Goal: Task Accomplishment & Management: Manage account settings

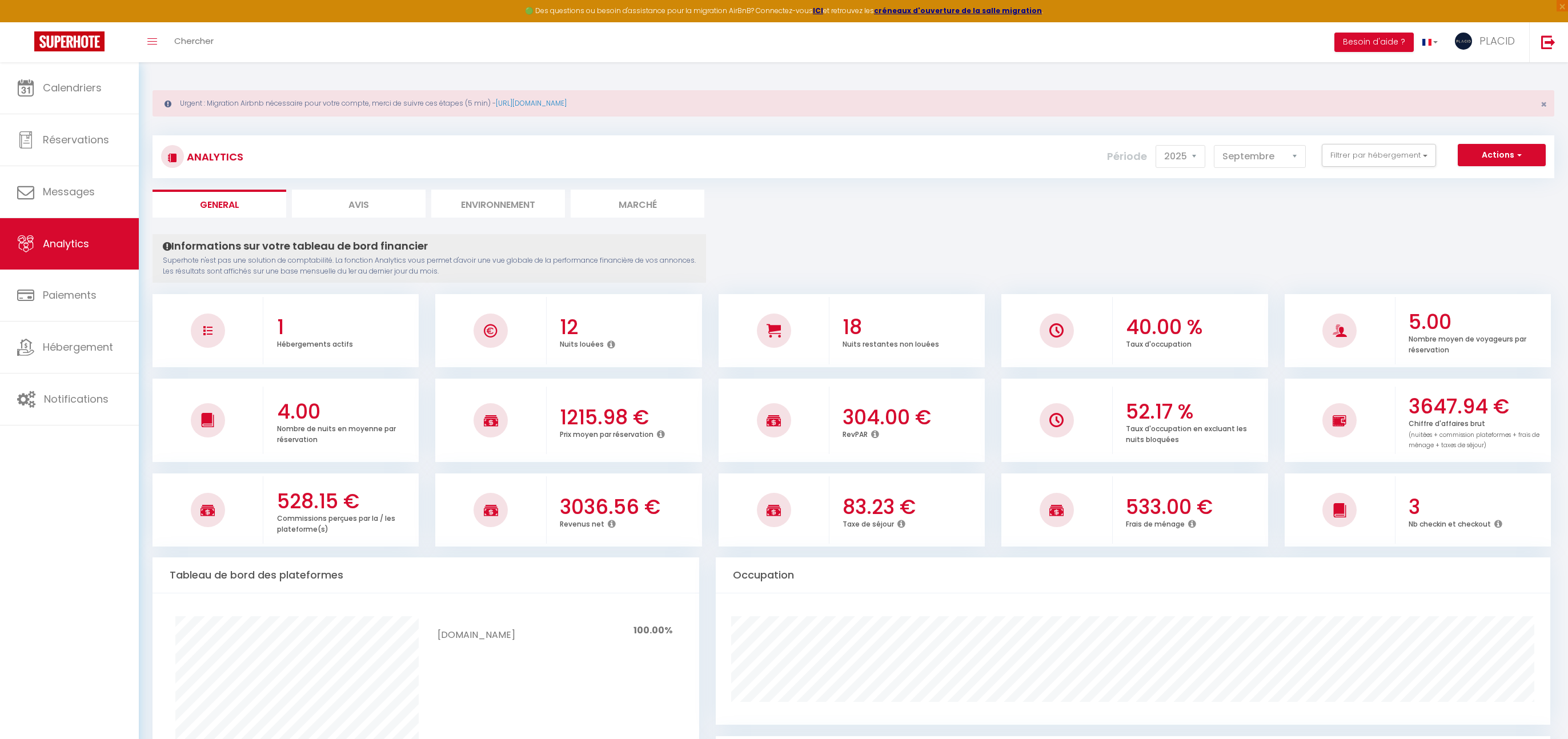
select select "2025"
select select "9"
click at [69, 100] on link "Calendriers" at bounding box center [69, 88] width 139 height 52
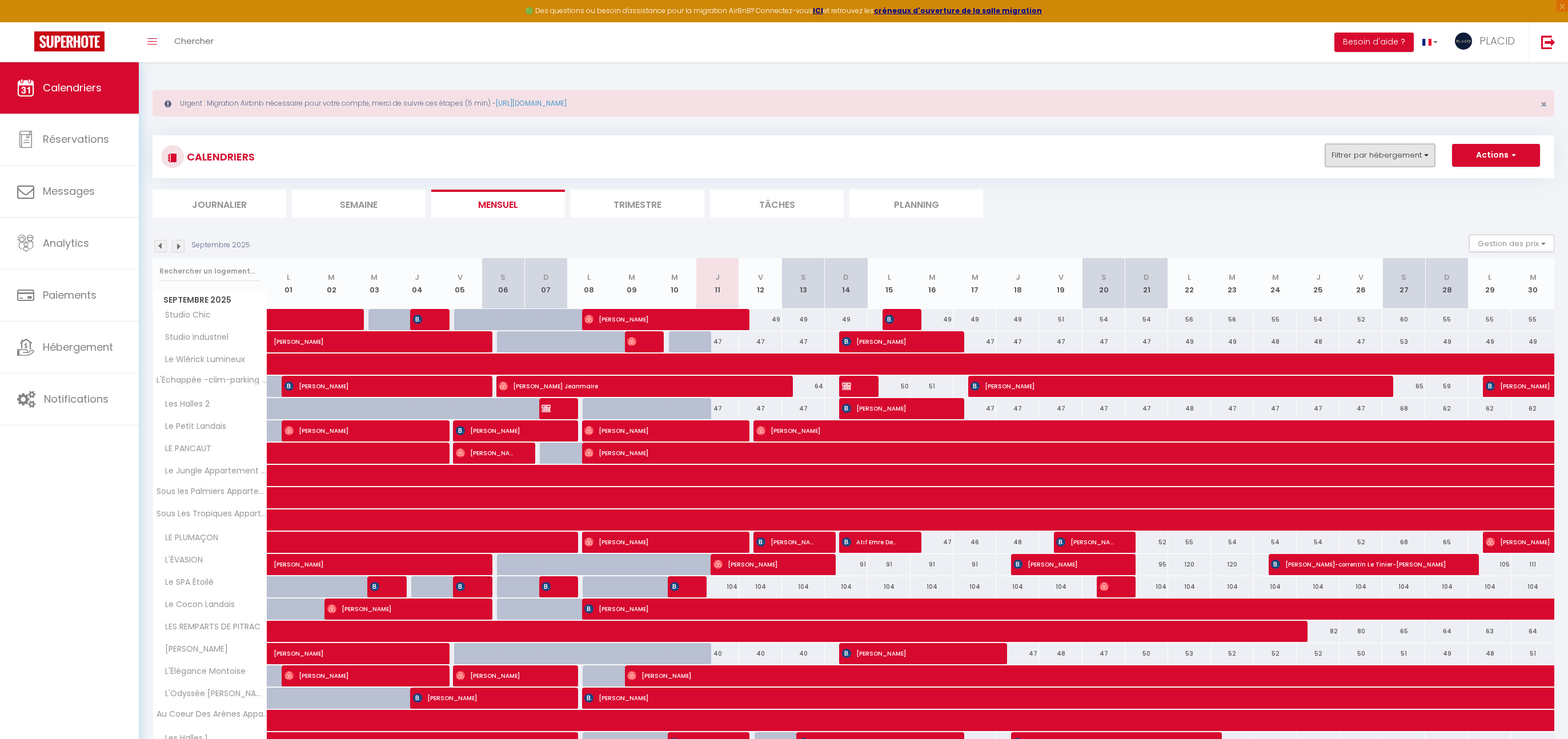
click at [1390, 157] on button "Filtrer par hébergement" at bounding box center [1380, 155] width 109 height 23
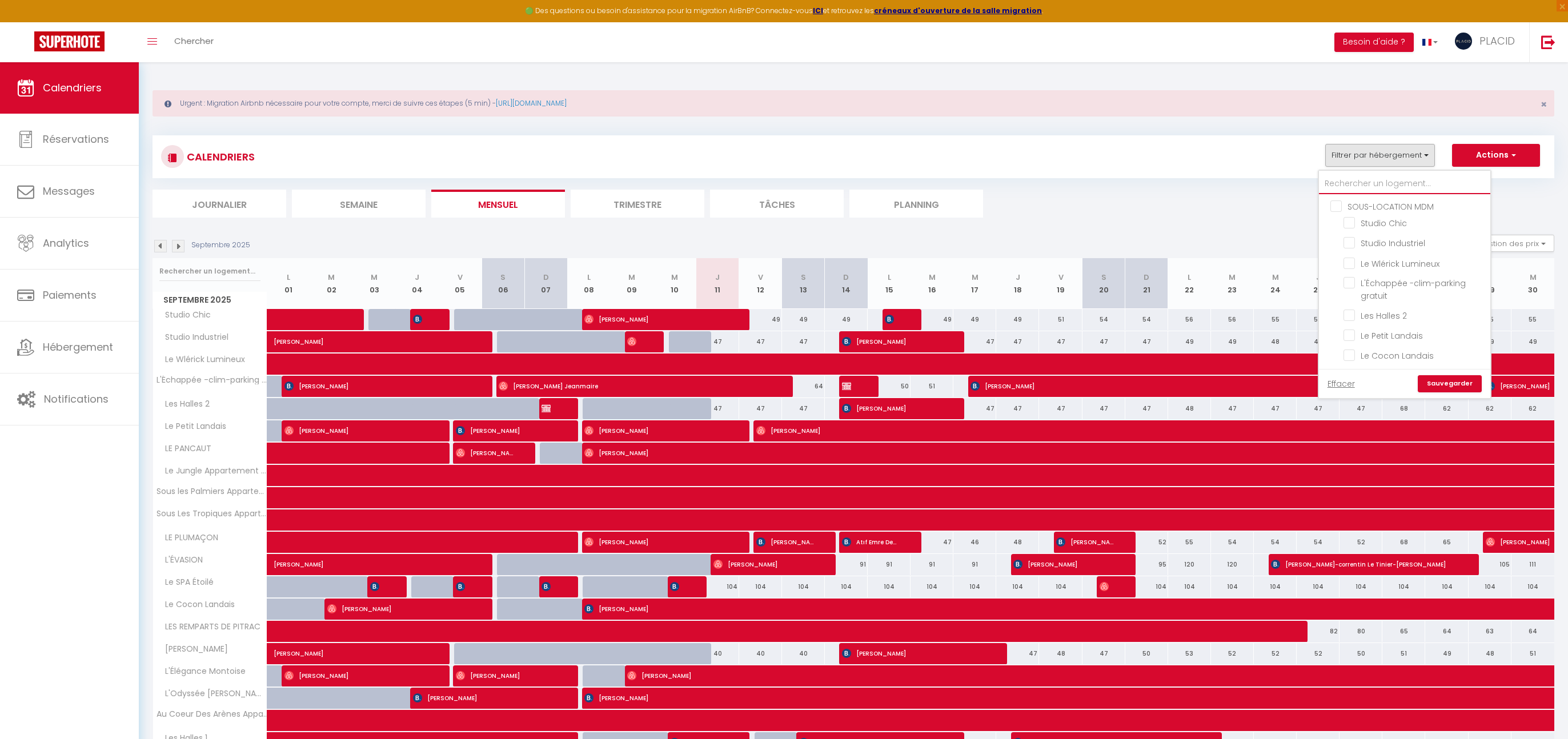
click at [1389, 181] on input "text" at bounding box center [1404, 184] width 171 height 21
type input "du"
checkbox input "false"
type input "dup"
checkbox input "false"
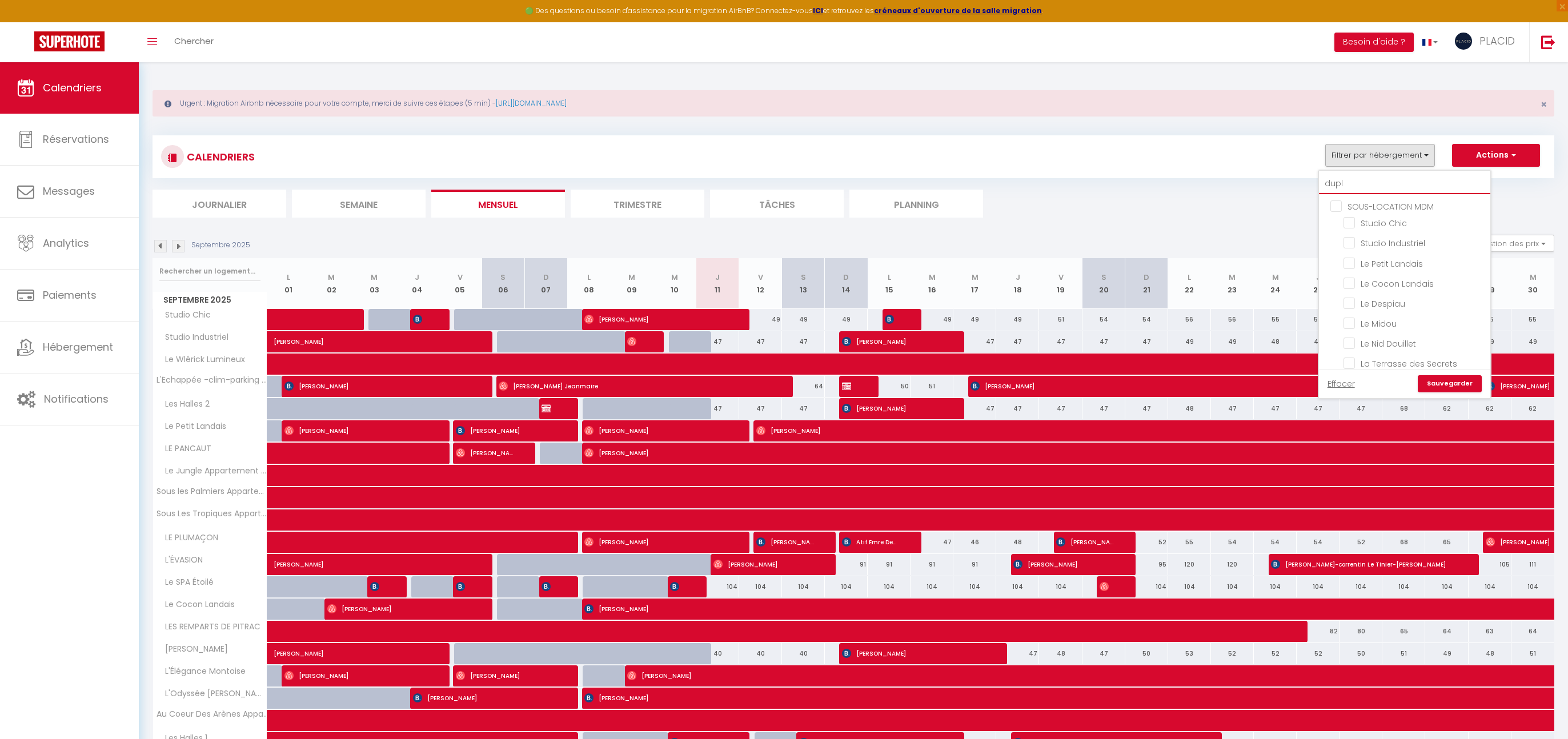
type input "duple"
checkbox input "false"
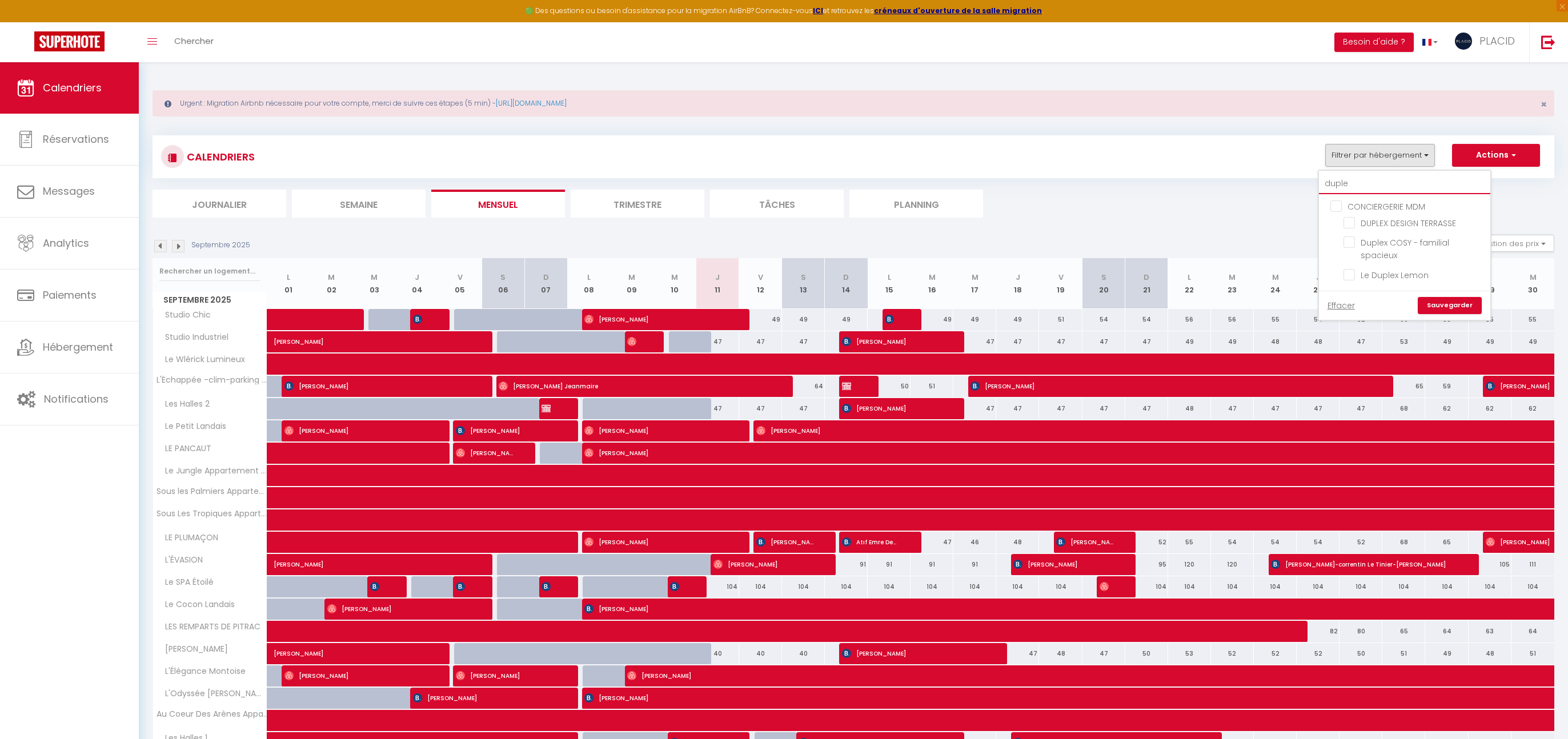
type input "duplex"
checkbox input "false"
type input "duplex"
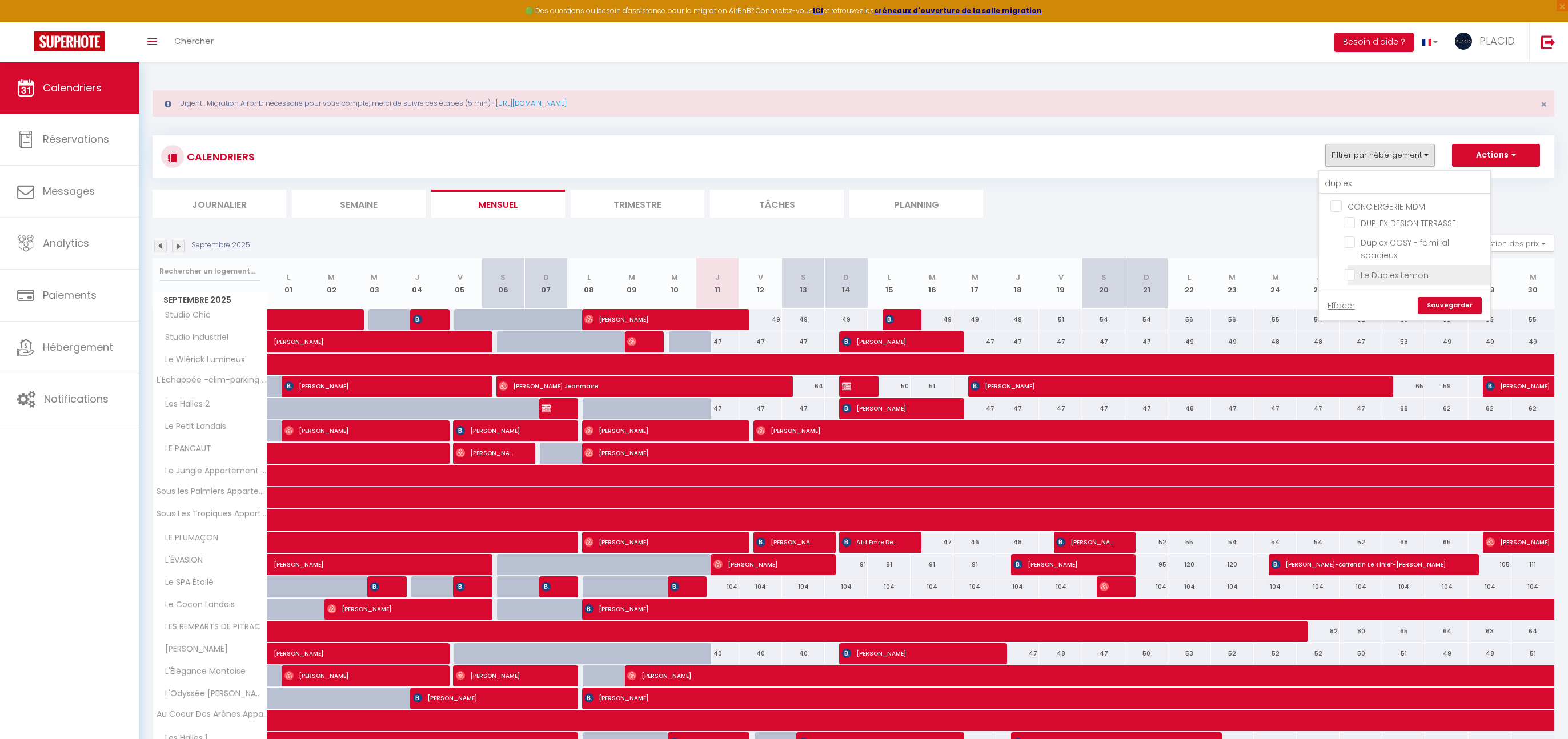
click at [1353, 274] on input "Le Duplex Lemon" at bounding box center [1415, 274] width 143 height 12
checkbox input "true"
checkbox input "false"
click at [1446, 308] on link "Sauvegarder" at bounding box center [1449, 305] width 64 height 17
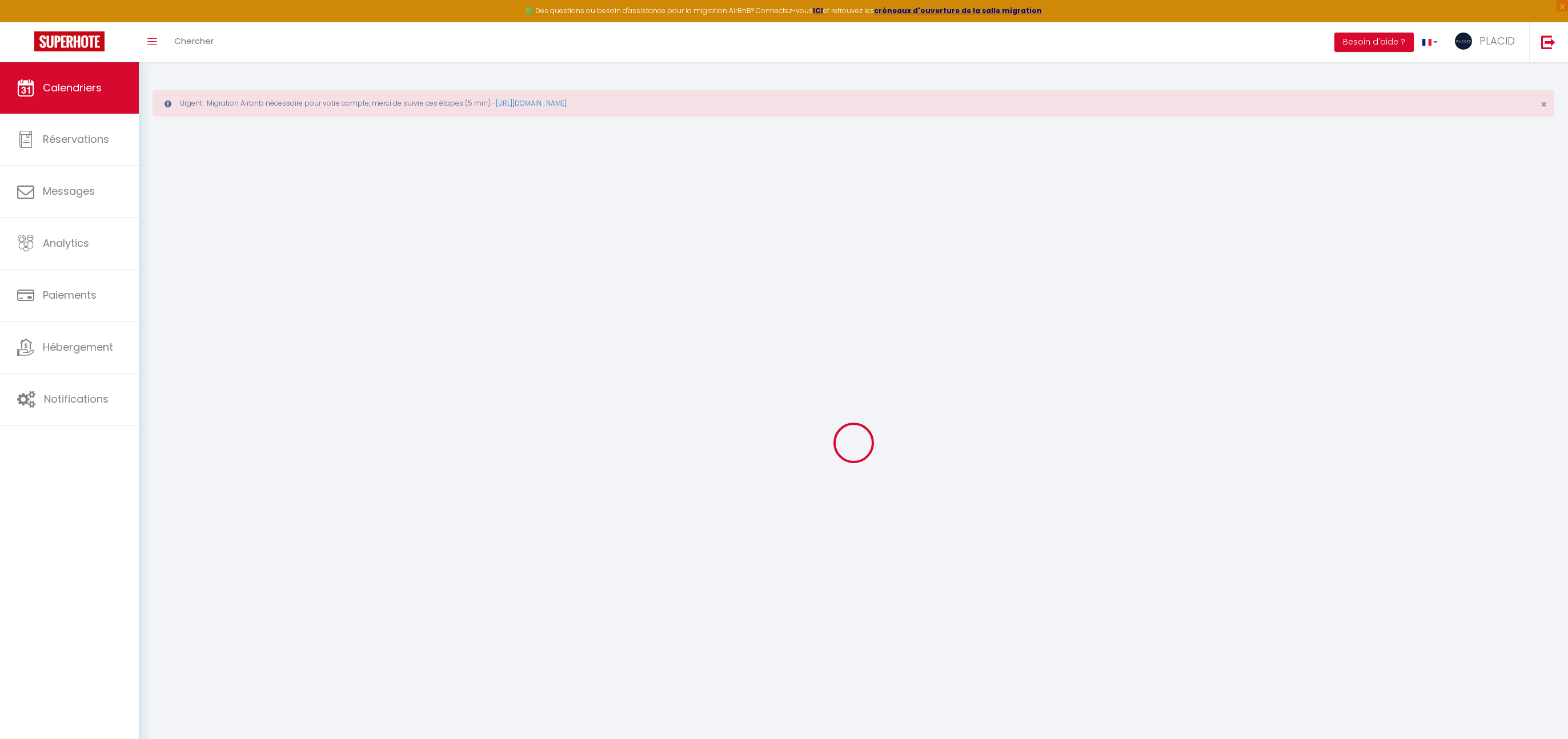
select select
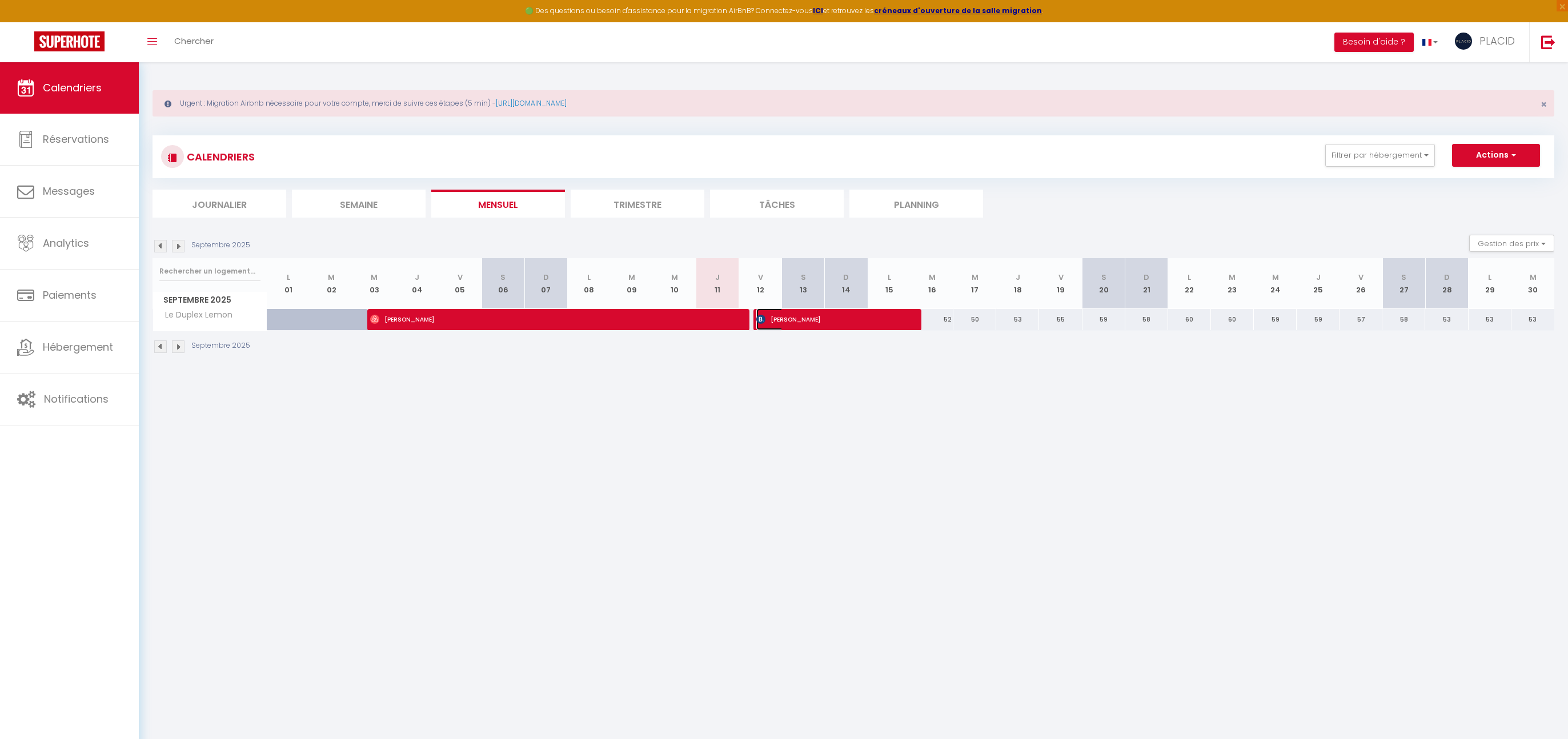
click at [801, 327] on span "[PERSON_NAME]" at bounding box center [828, 319] width 143 height 22
select select "OK"
select select "KO"
select select "0"
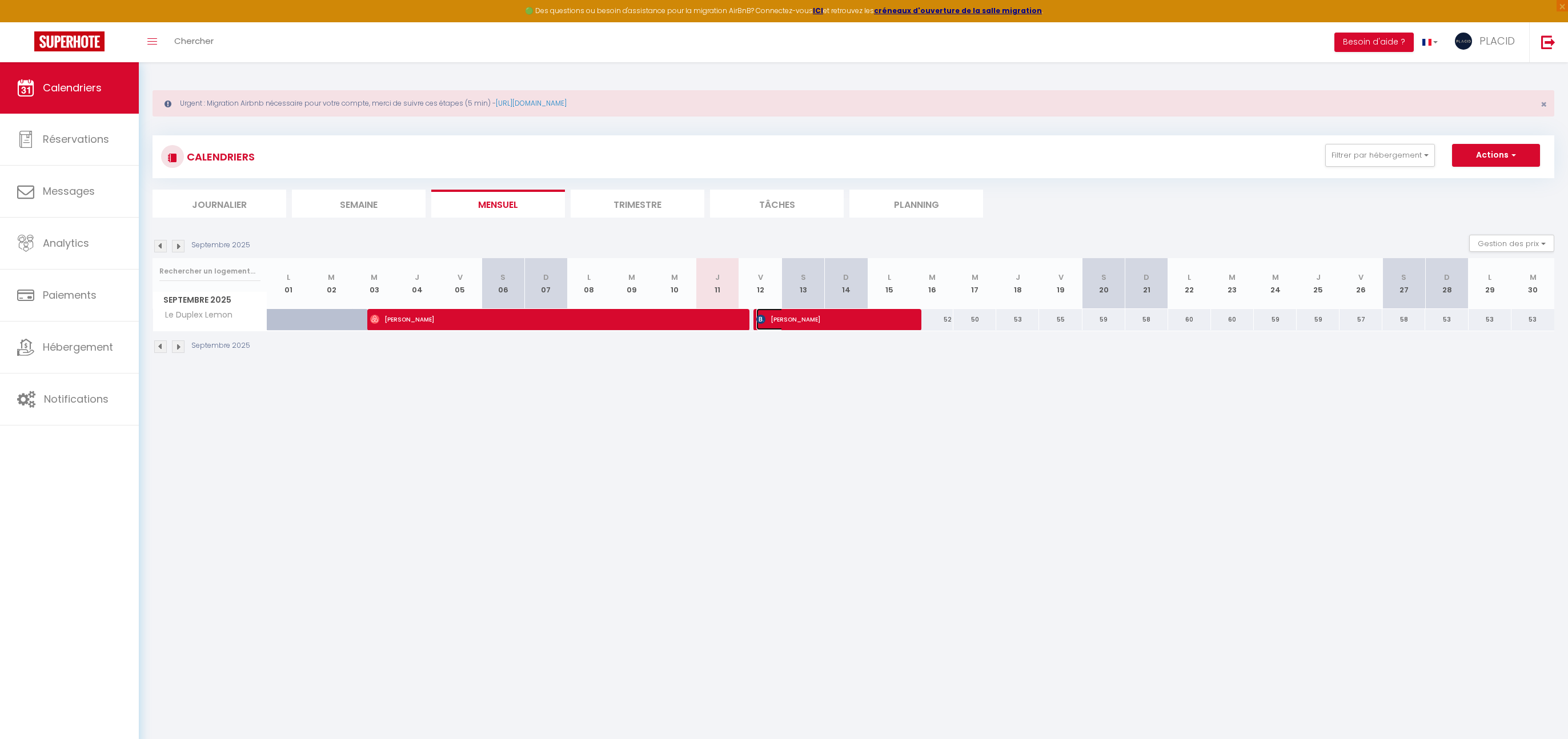
select select "1"
select select
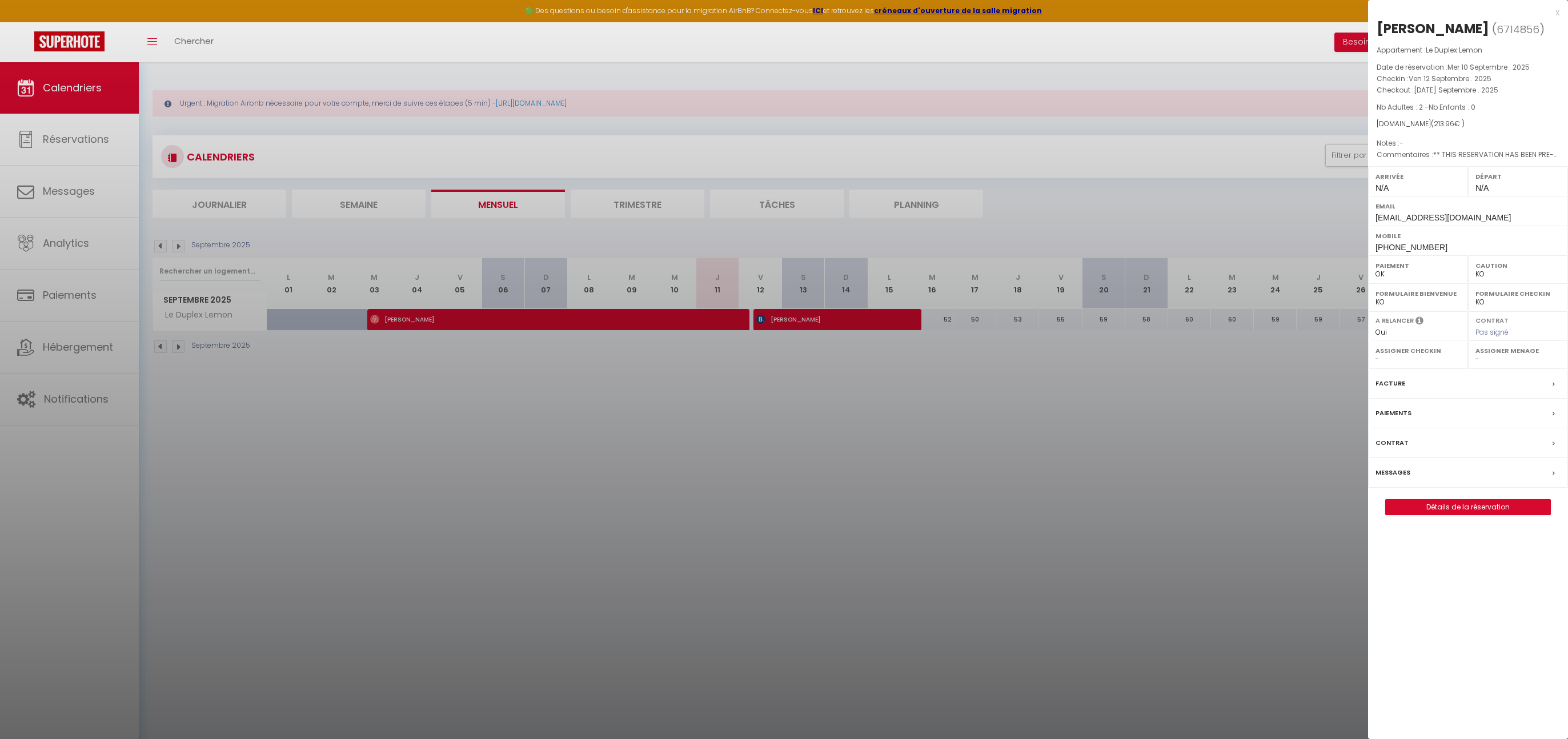
click at [858, 320] on div at bounding box center [784, 369] width 1568 height 739
select select "40924"
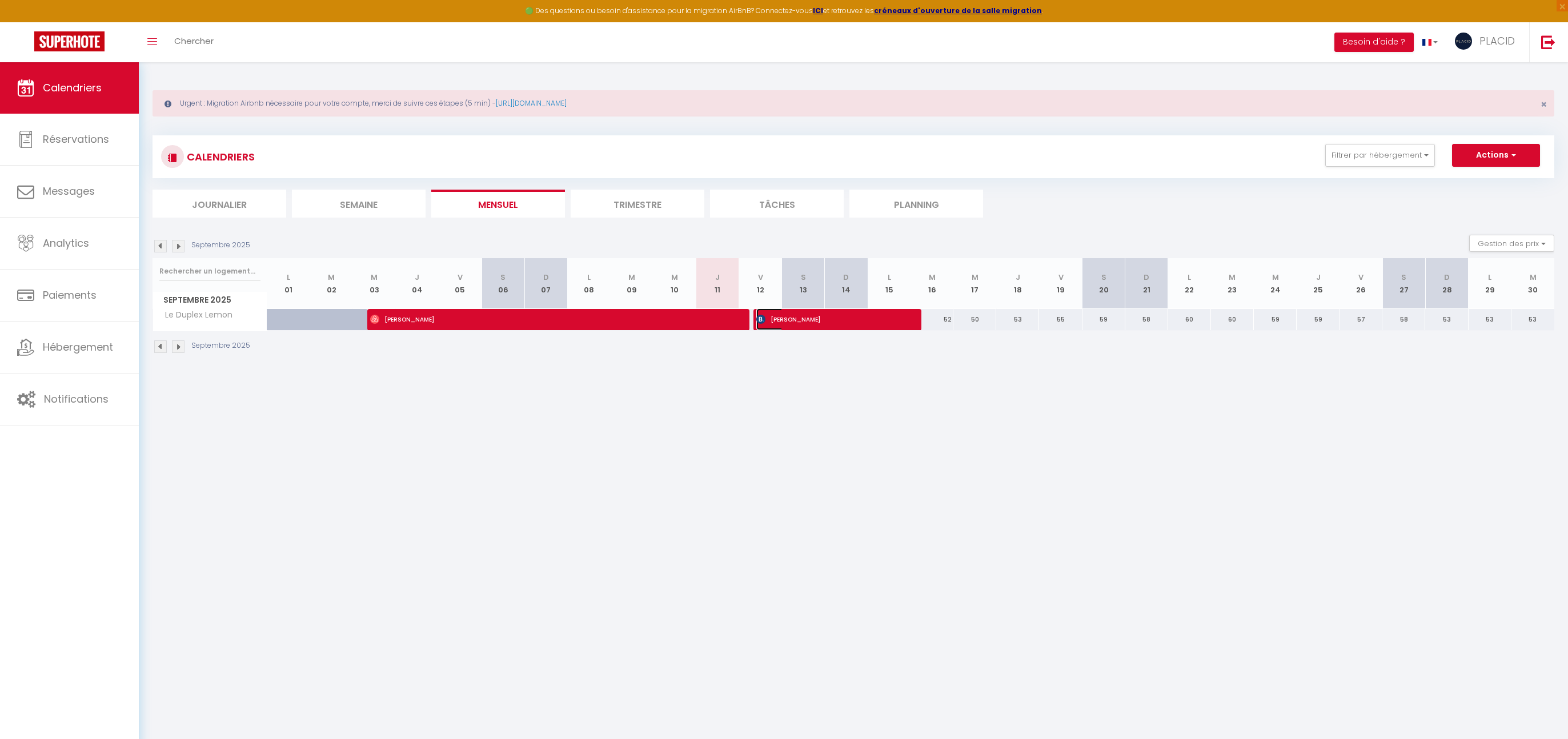
click at [858, 320] on span "[PERSON_NAME]" at bounding box center [828, 319] width 143 height 22
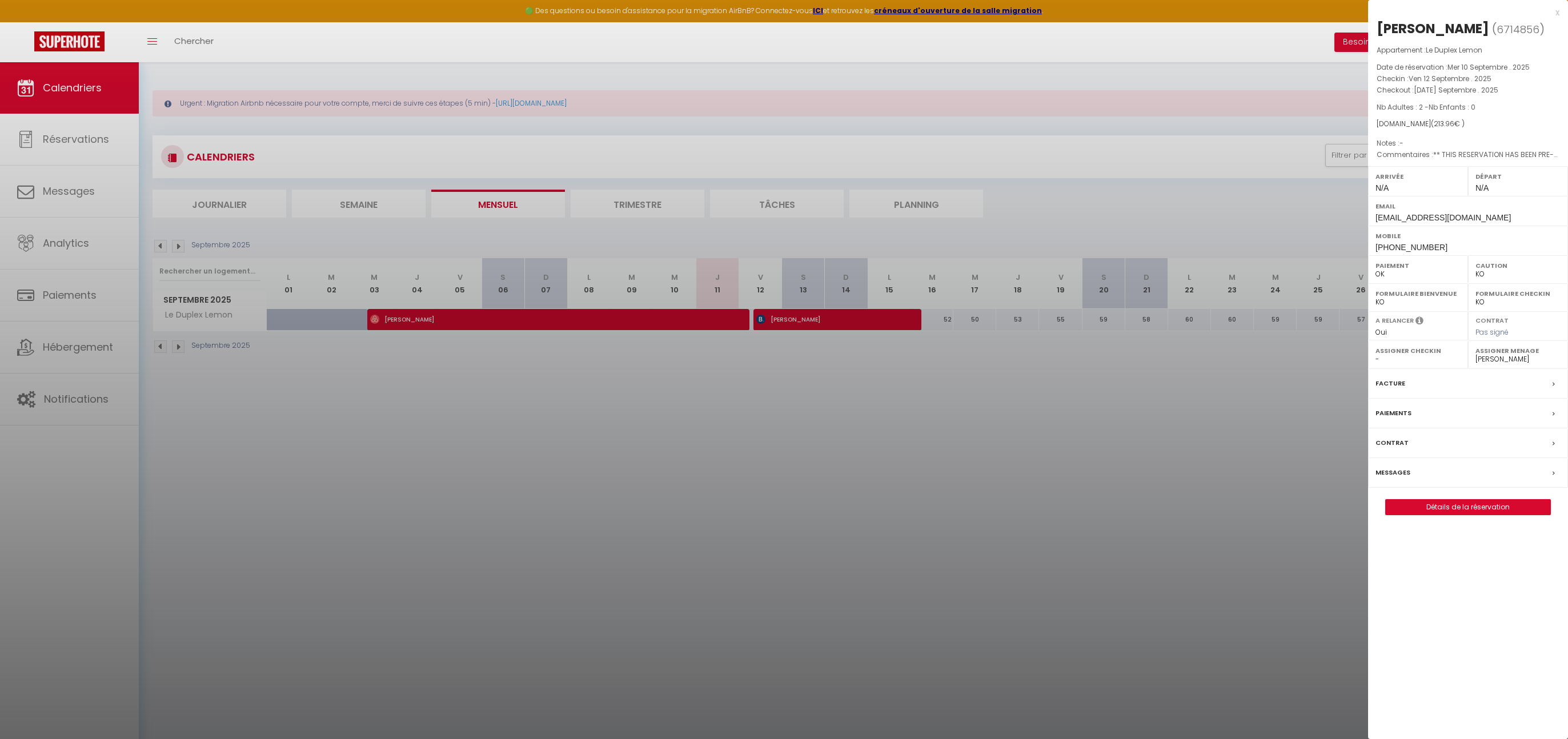
click at [1044, 495] on div at bounding box center [784, 369] width 1568 height 739
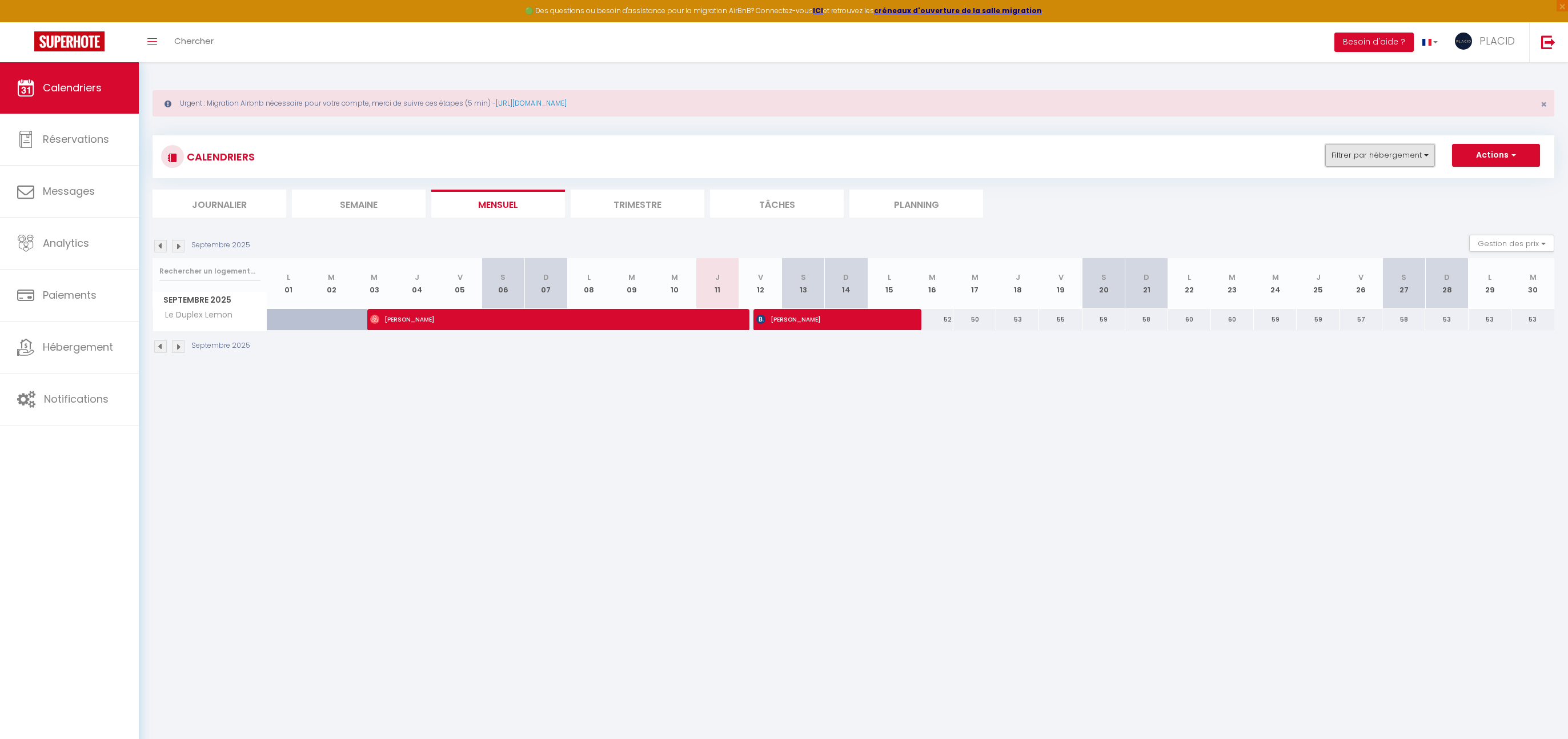
click at [1391, 159] on button "Filtrer par hébergement" at bounding box center [1380, 155] width 109 height 23
drag, startPoint x: 1376, startPoint y: 181, endPoint x: 1289, endPoint y: 184, distance: 87.1
click at [1291, 184] on div "CALENDRIERS Filtrer par hébergement duplex CONCIERGERIE MDM DUPLEX DESIGN TERRA…" at bounding box center [853, 177] width 1402 height 82
click at [1372, 153] on button "Filtrer par hébergement" at bounding box center [1380, 155] width 109 height 23
click at [1366, 179] on input "duplex" at bounding box center [1404, 184] width 171 height 21
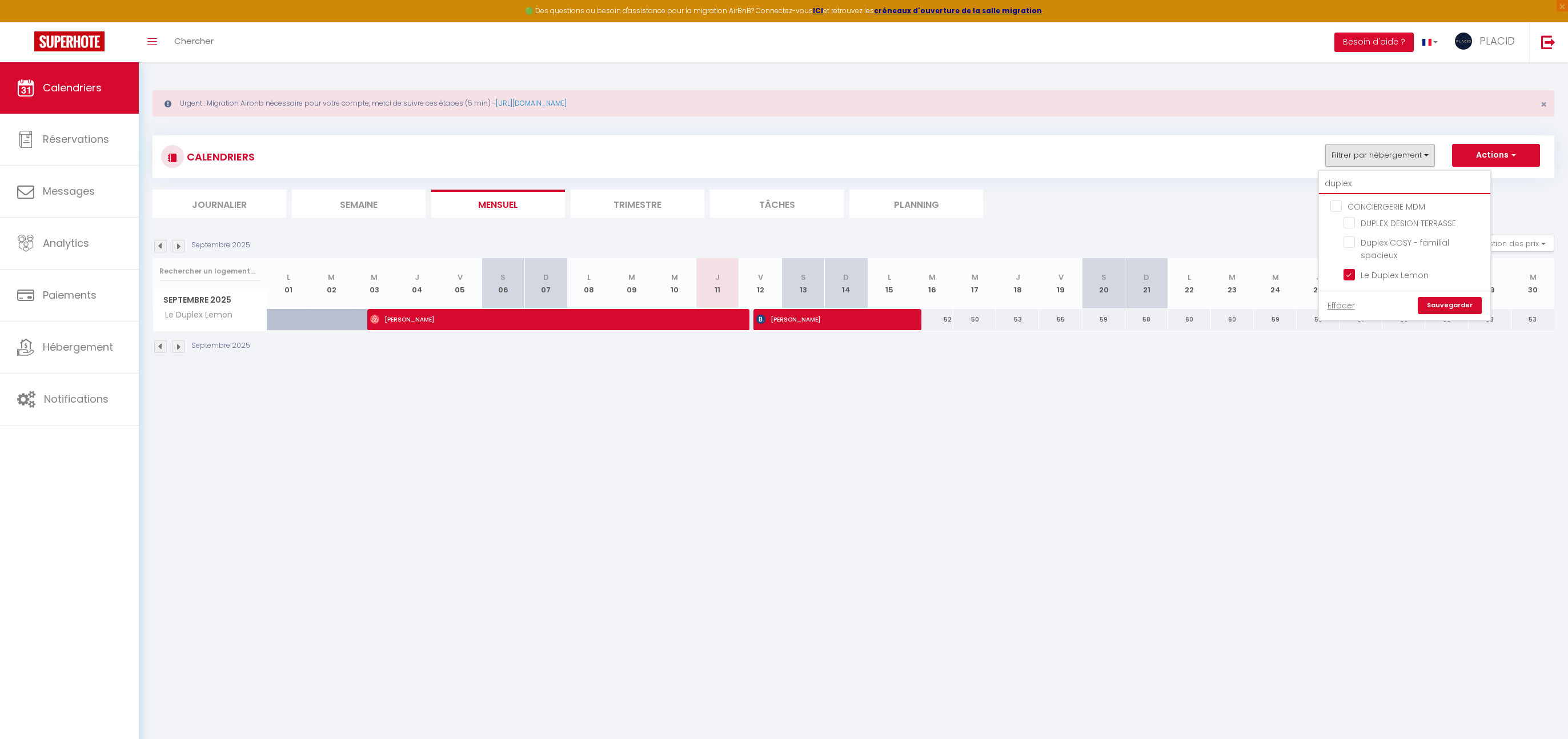
type input "duple"
checkbox input "false"
type input "dupl"
checkbox input "false"
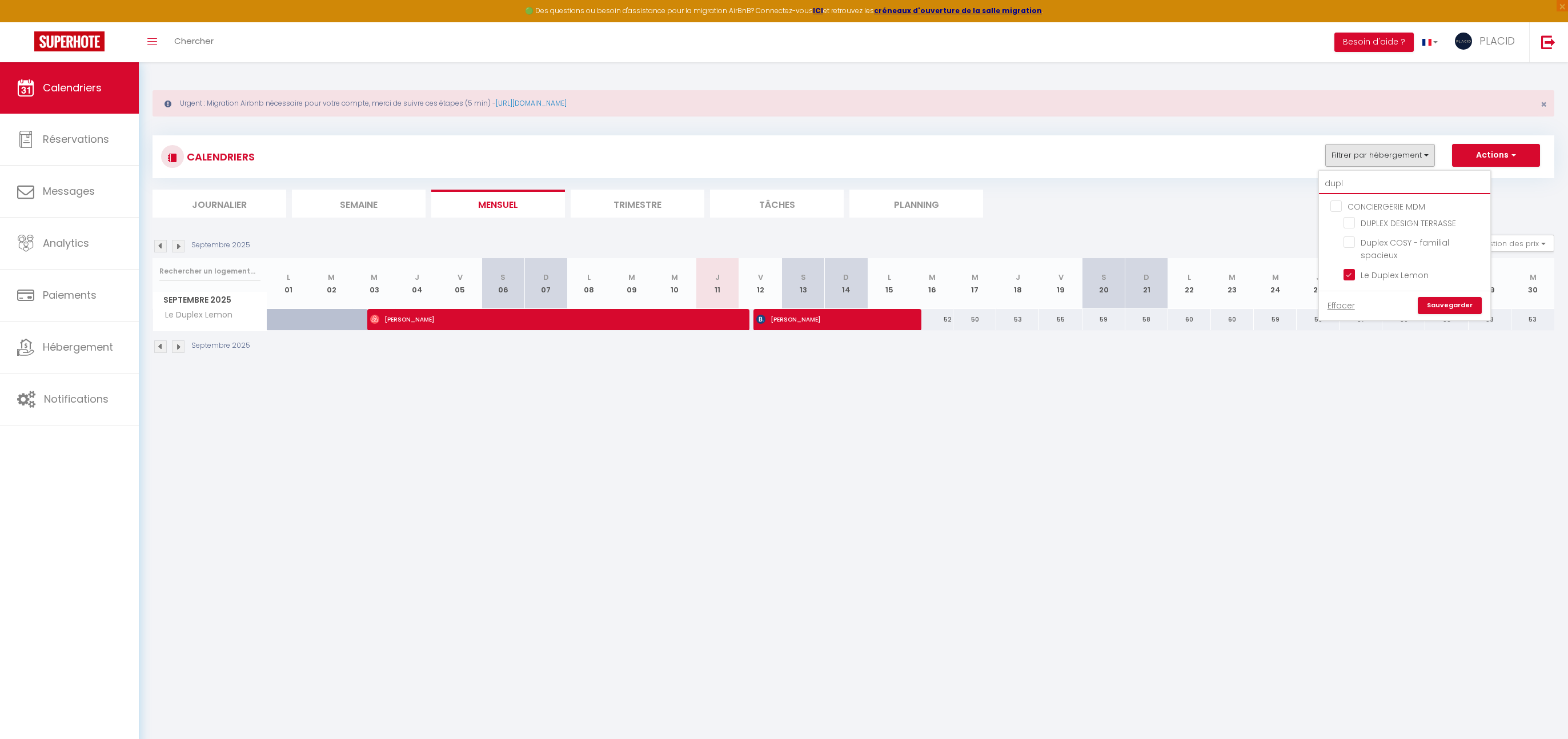
checkbox input "false"
type input "dup"
checkbox input "false"
type input "du"
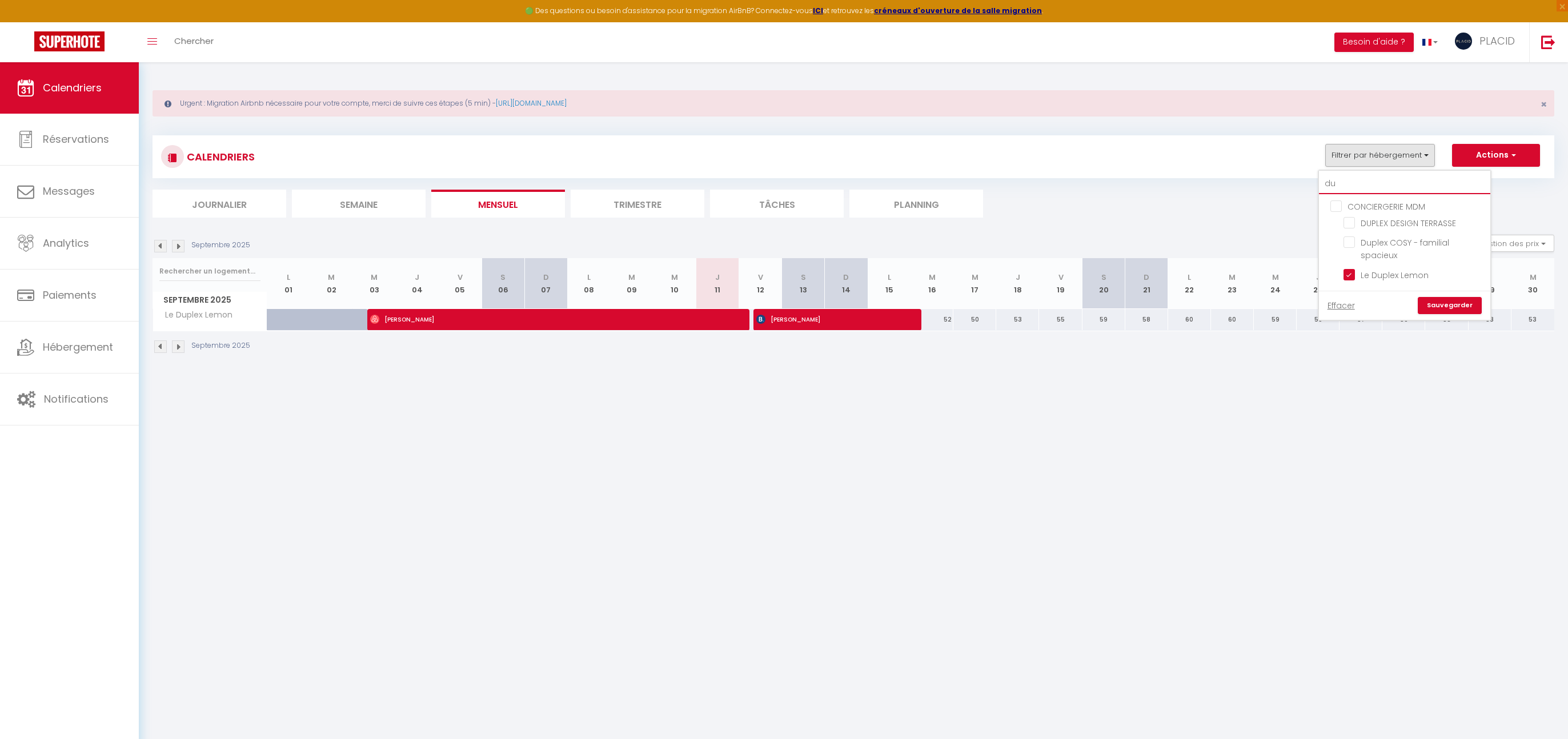
checkbox input "false"
type input "d"
checkbox input "false"
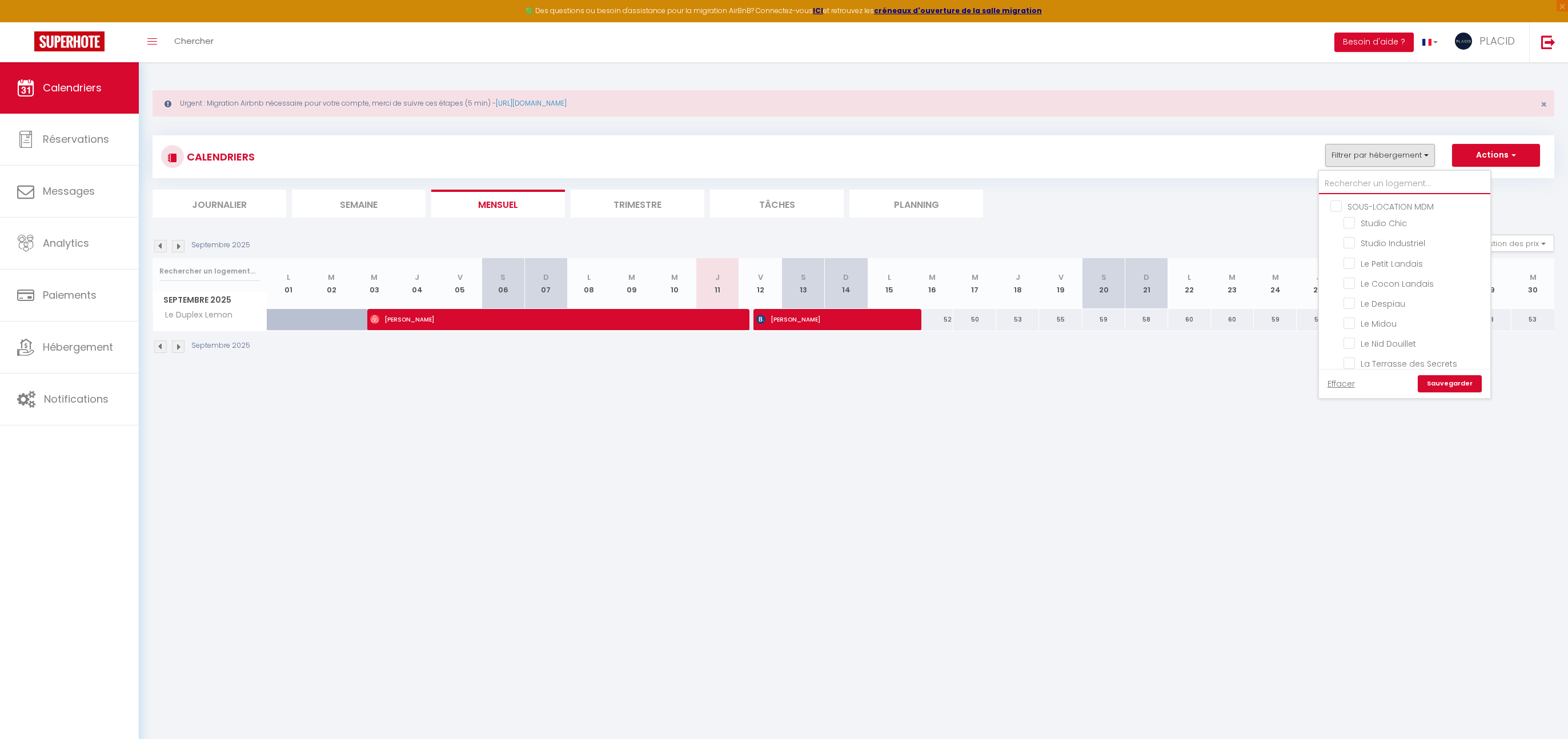
checkbox input "false"
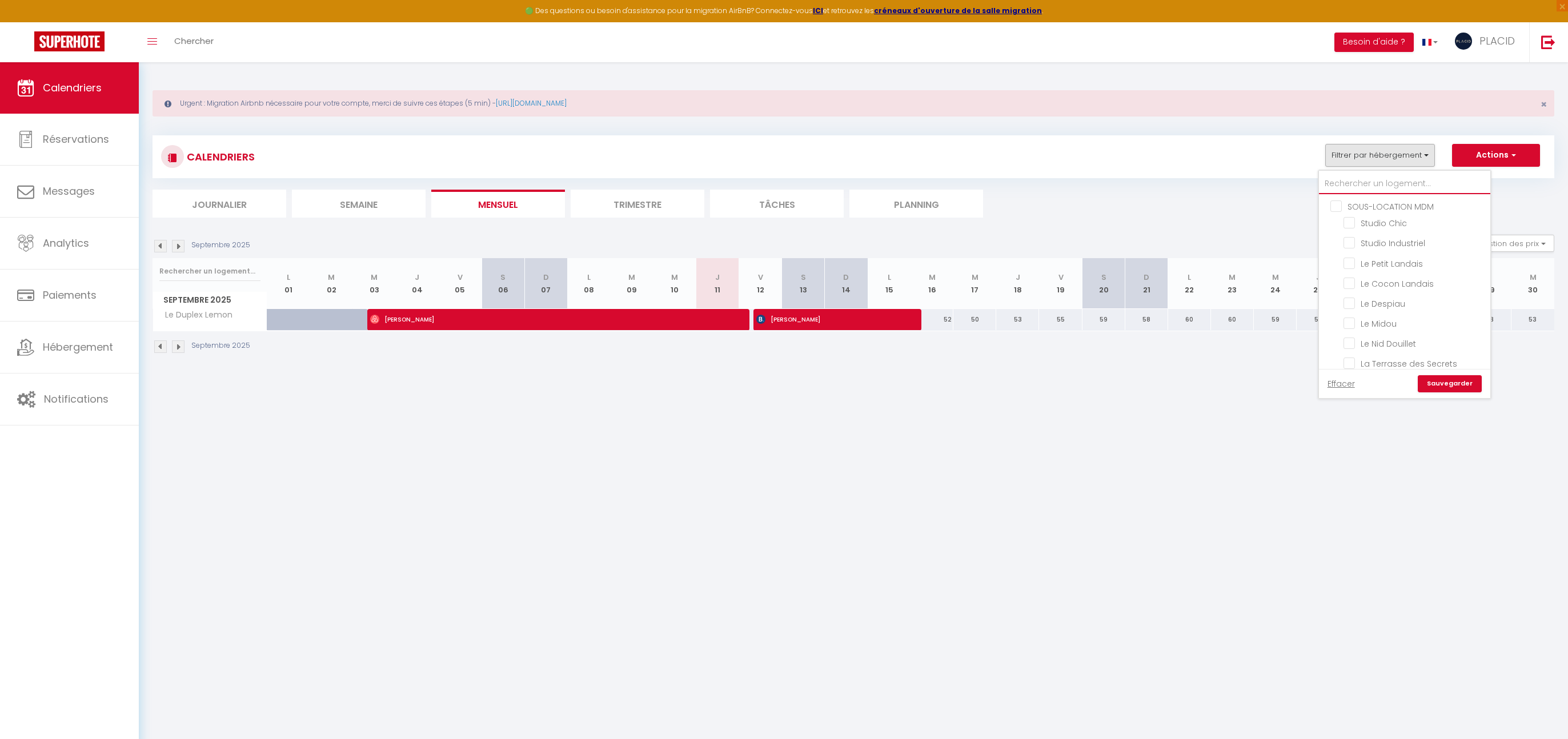
checkbox input "false"
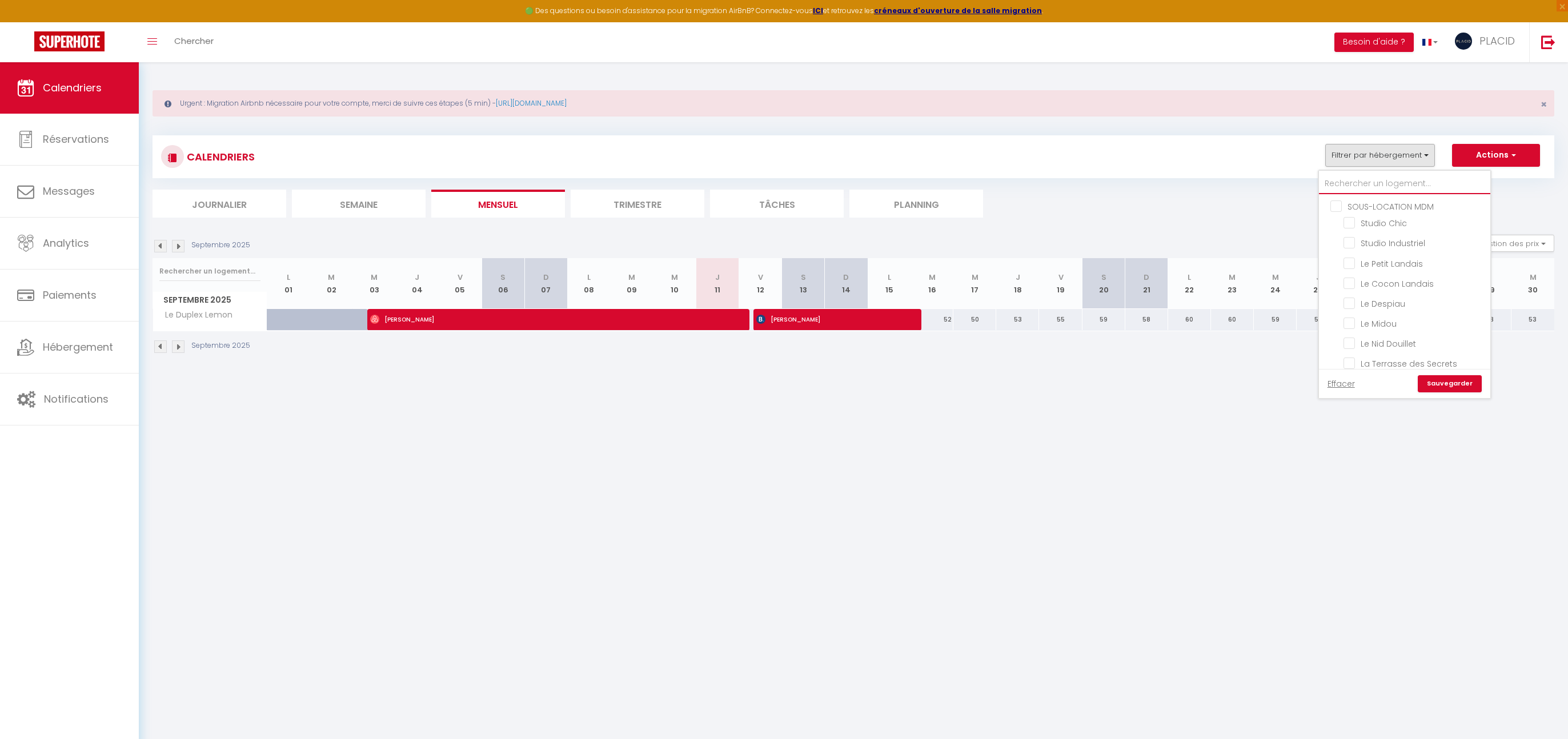
checkbox input "false"
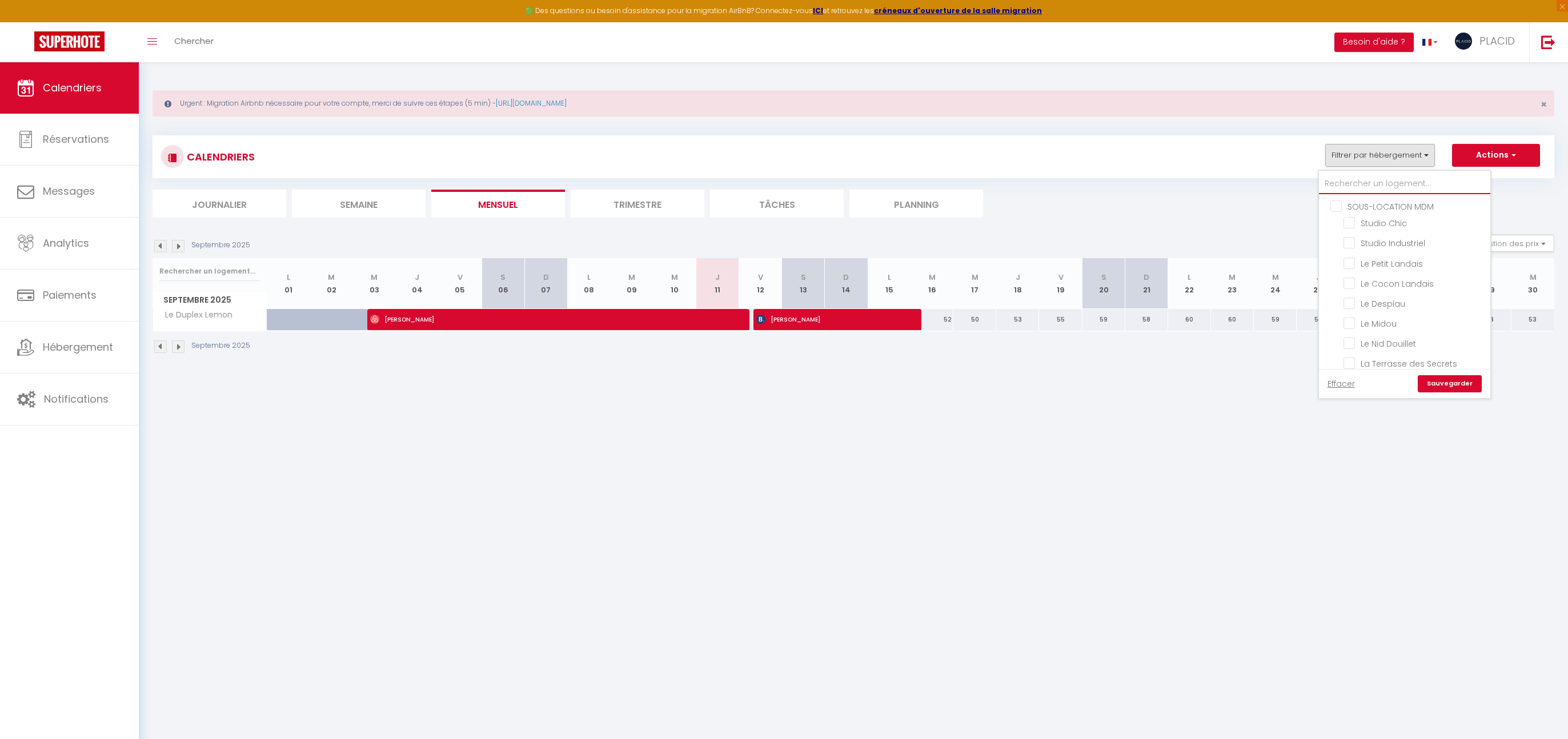
checkbox input "false"
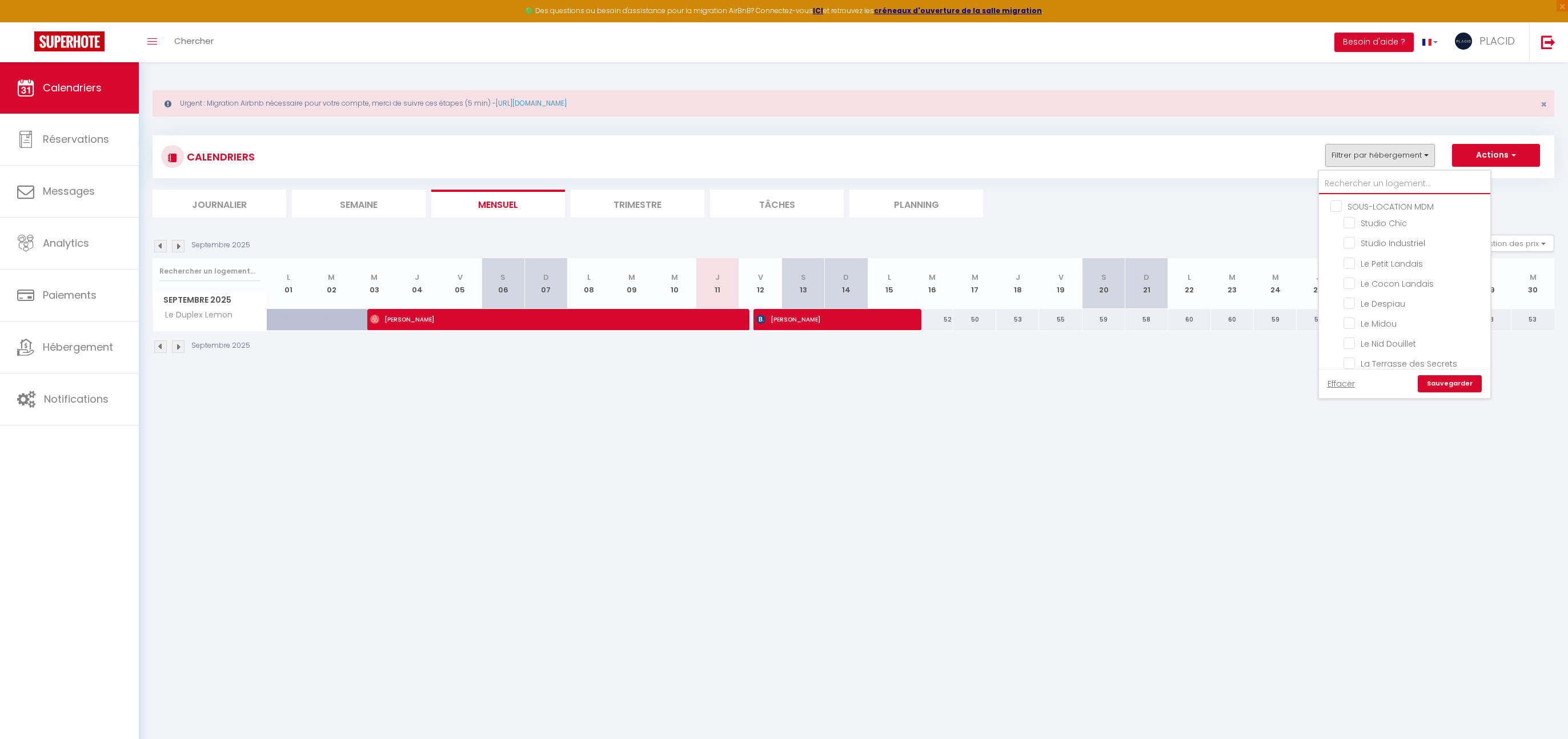
checkbox input "false"
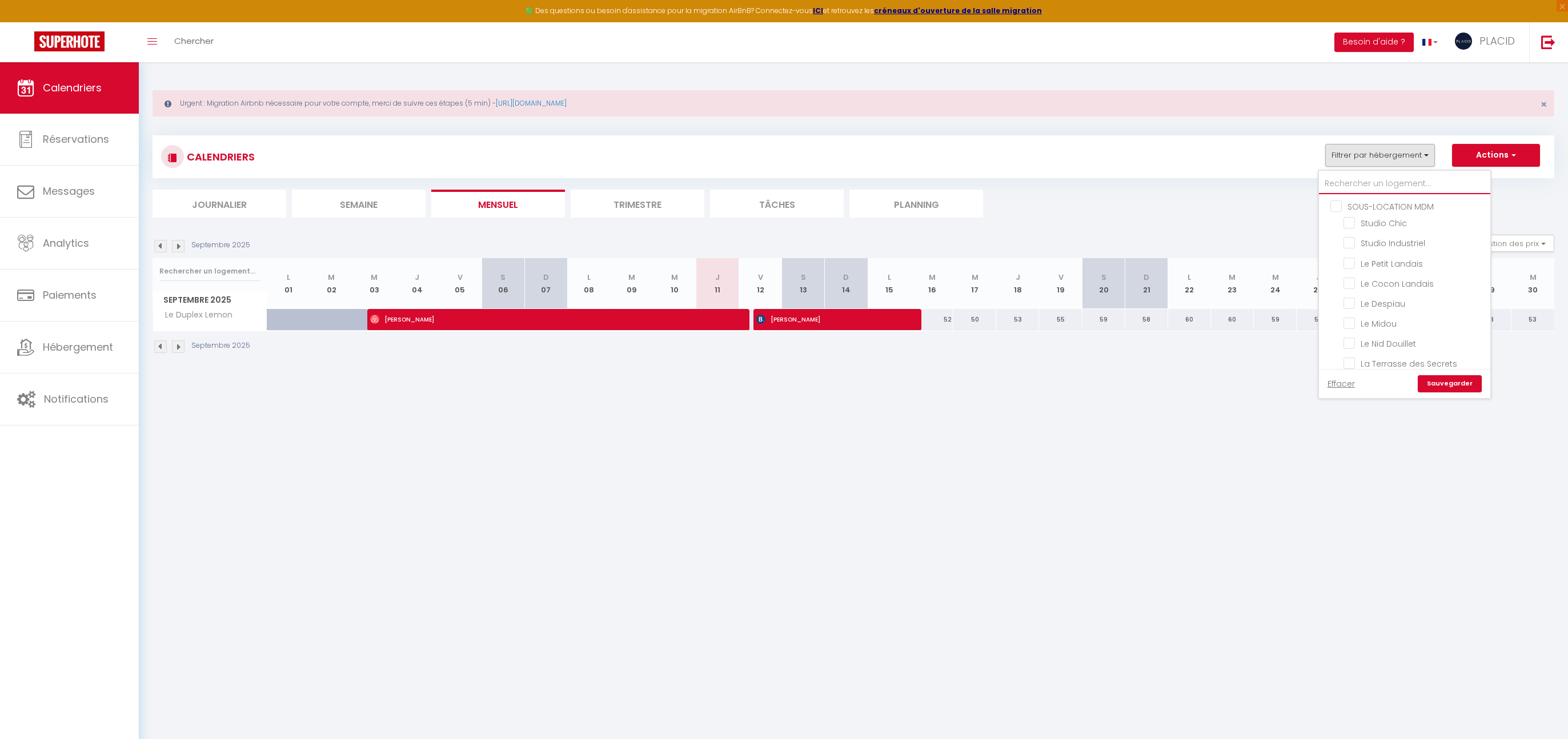
checkbox input "false"
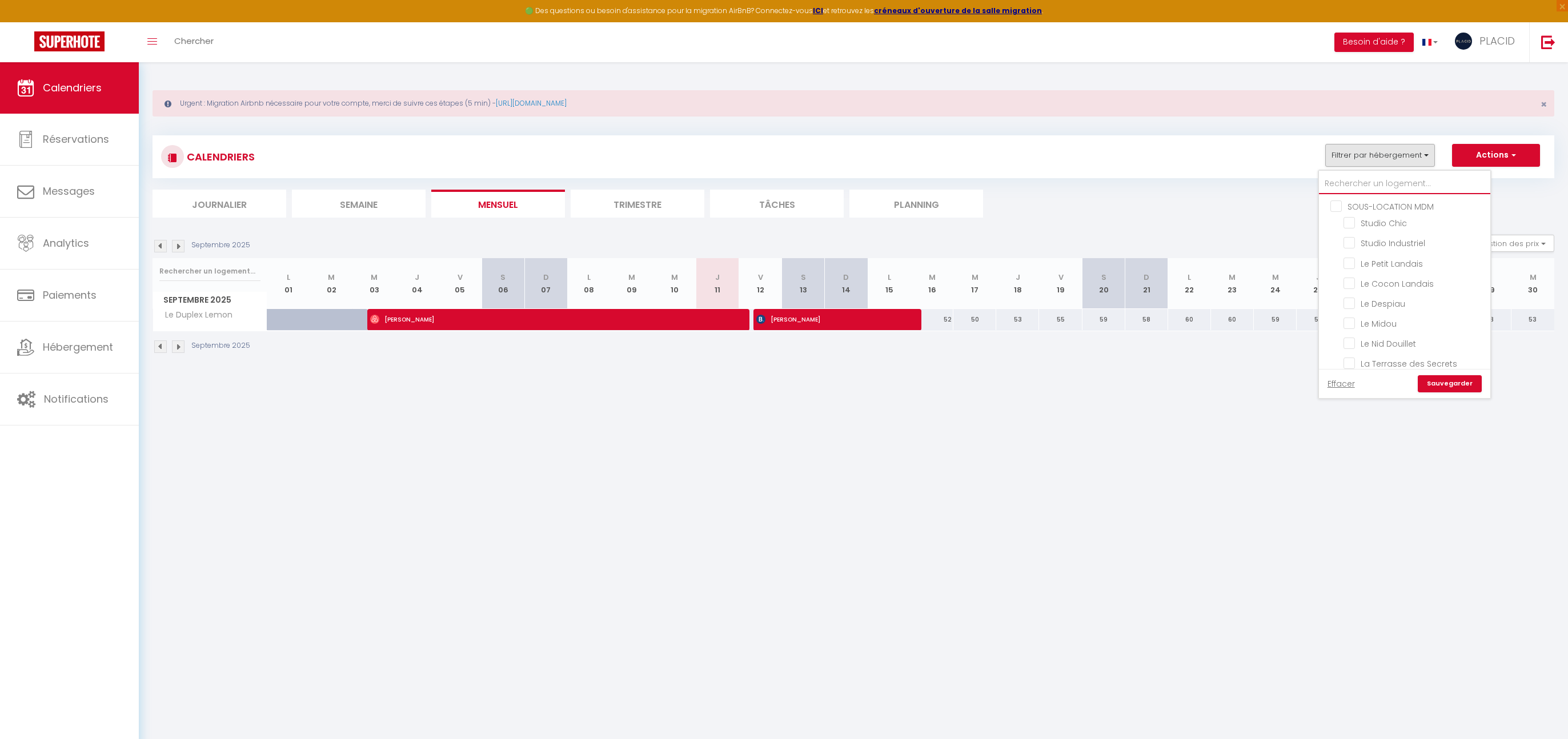
checkbox input "false"
type input "d"
checkbox input "false"
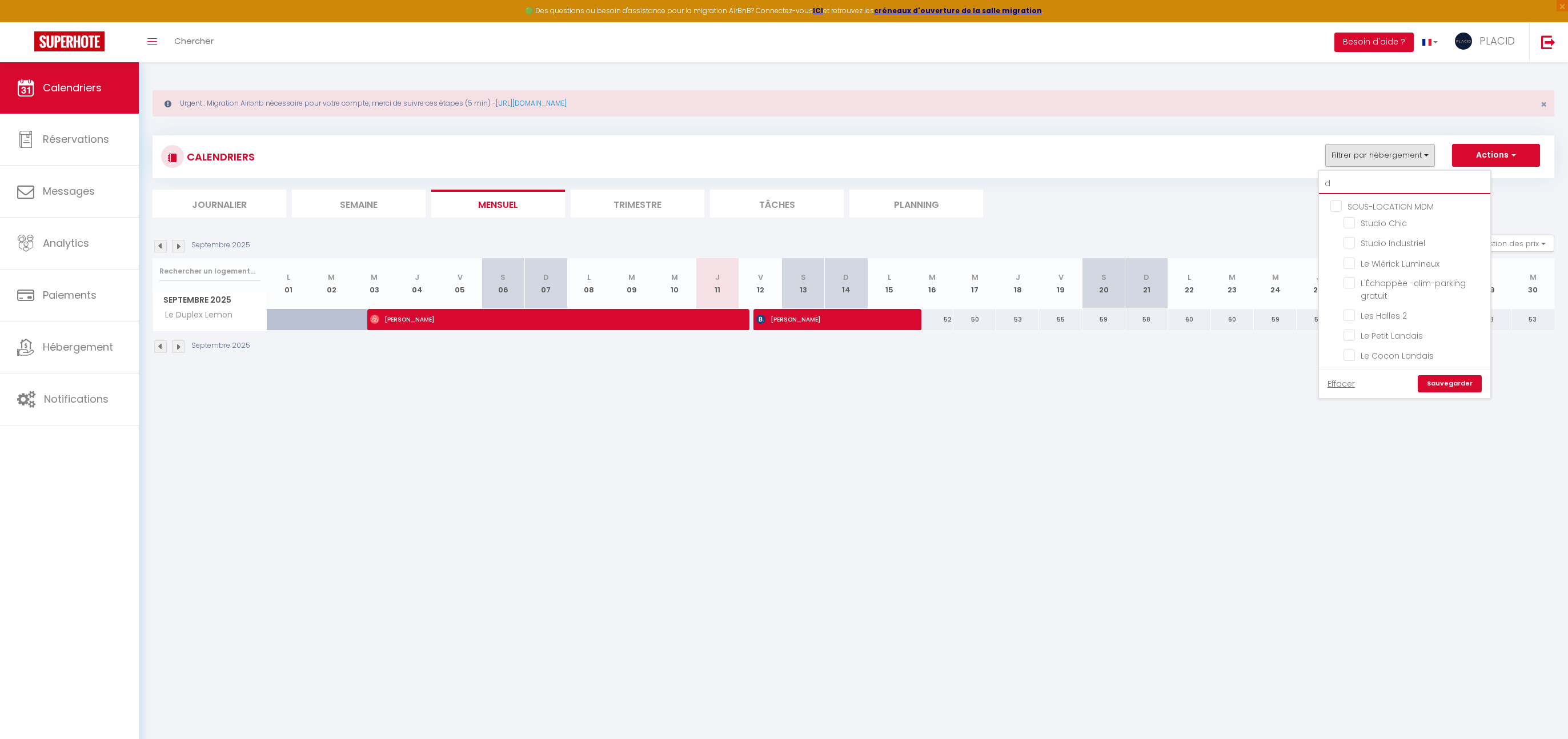
checkbox input "false"
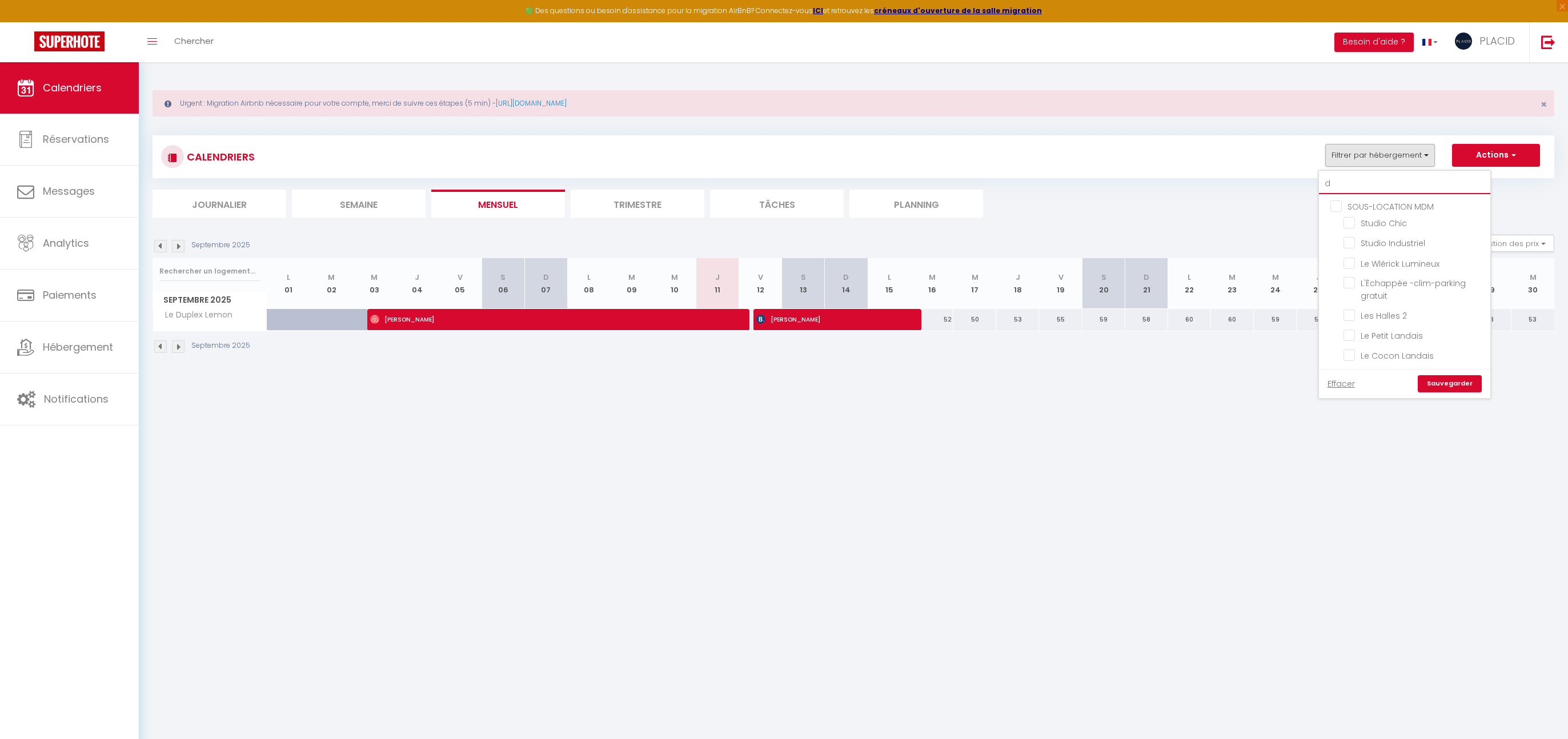
checkbox input "false"
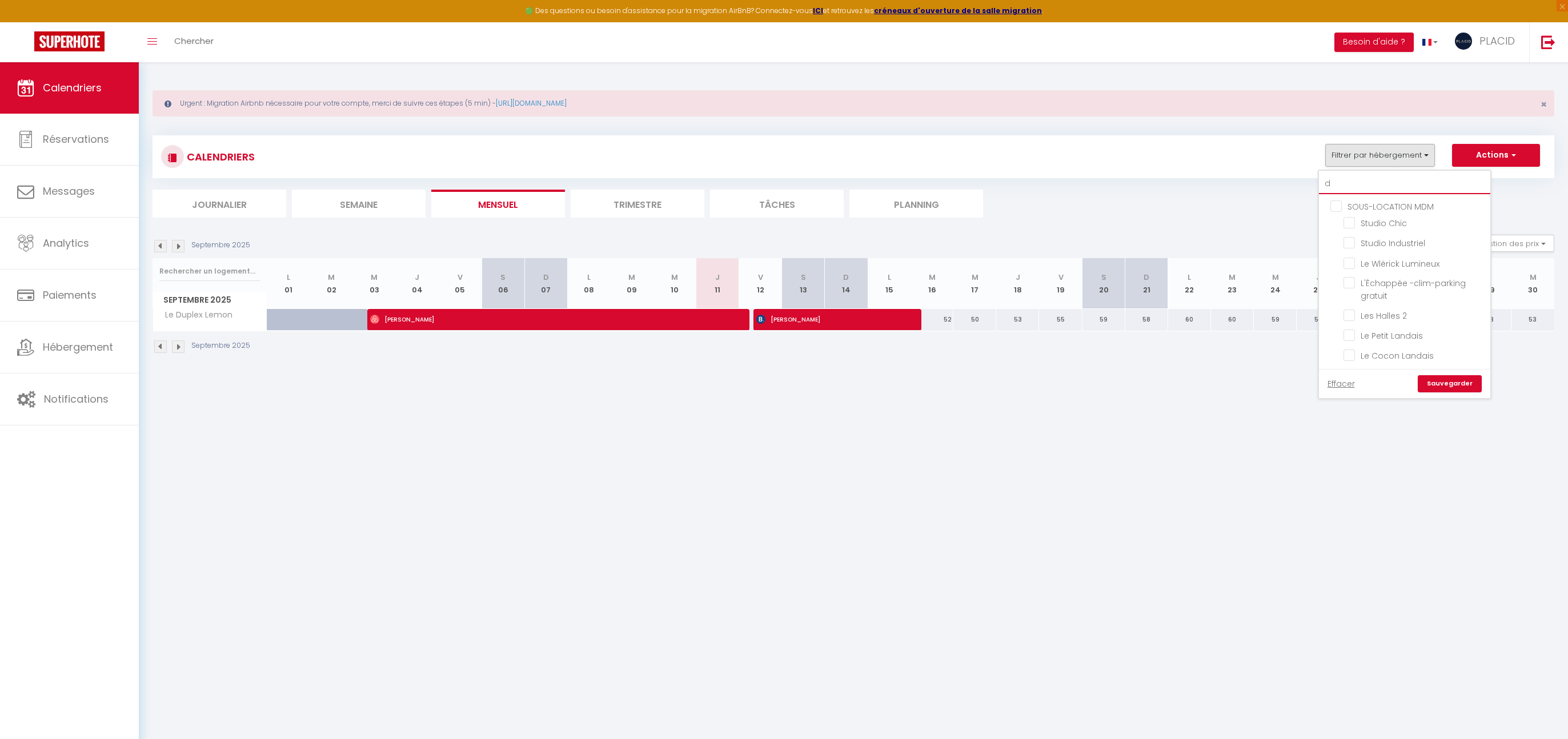
checkbox input "false"
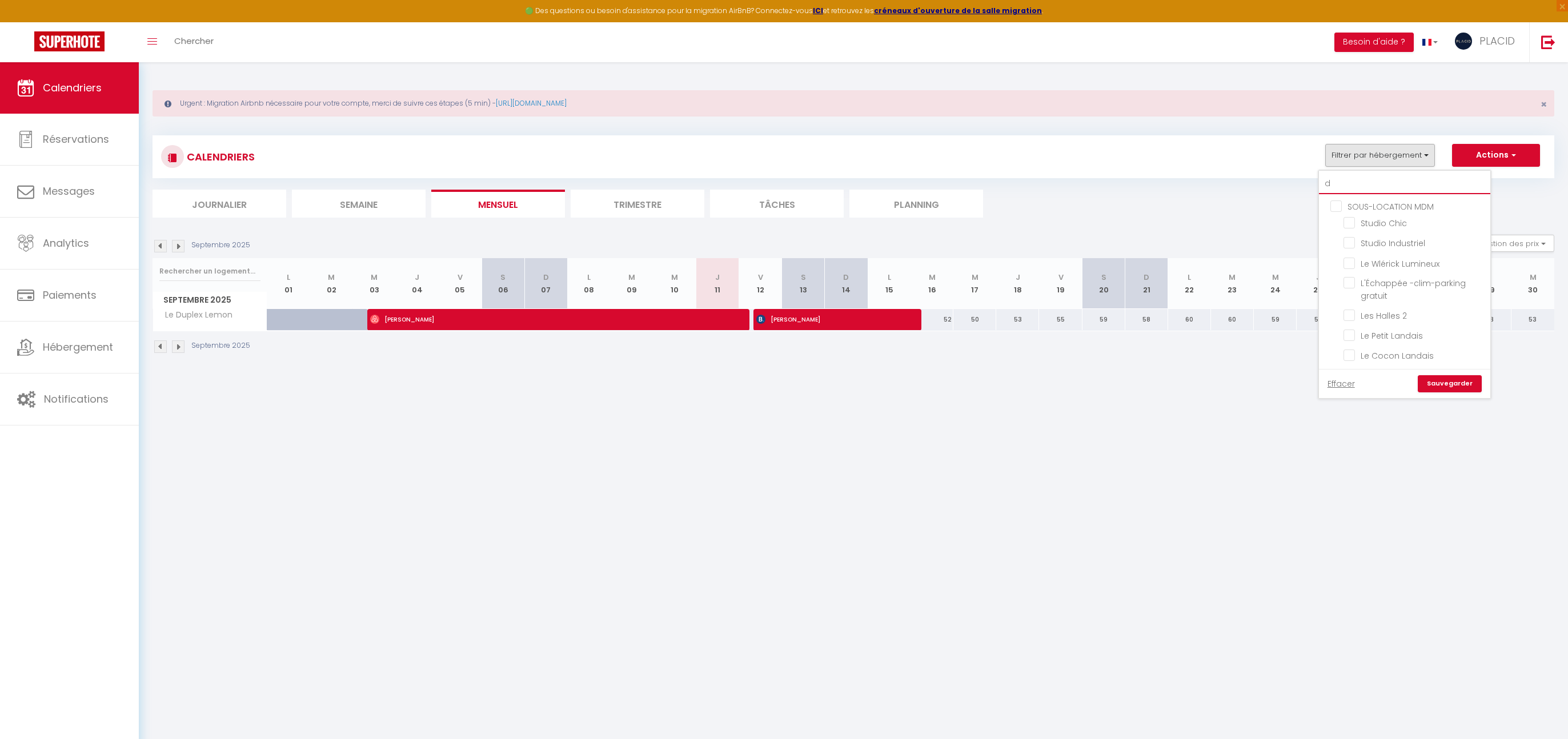
checkbox input "false"
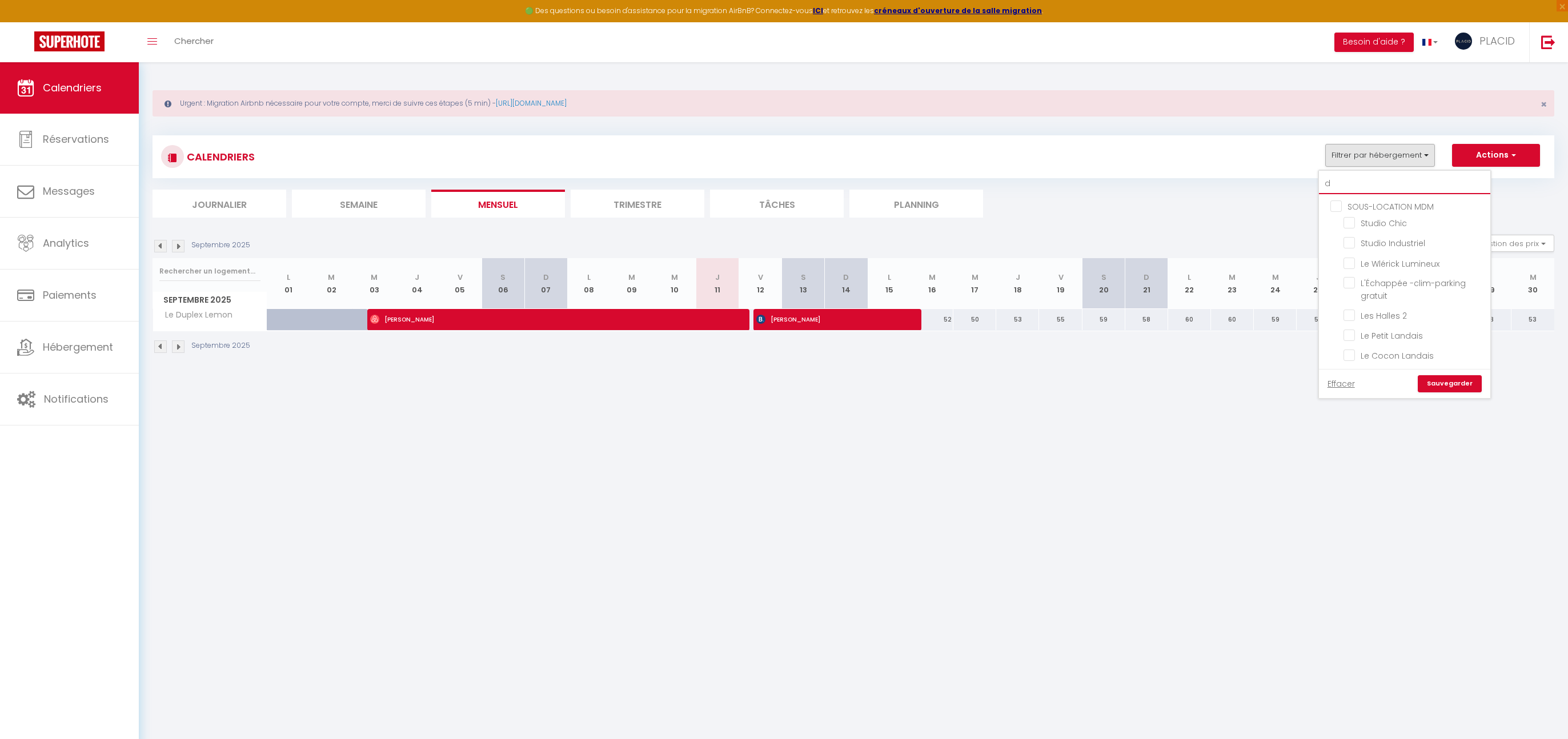
checkbox input "false"
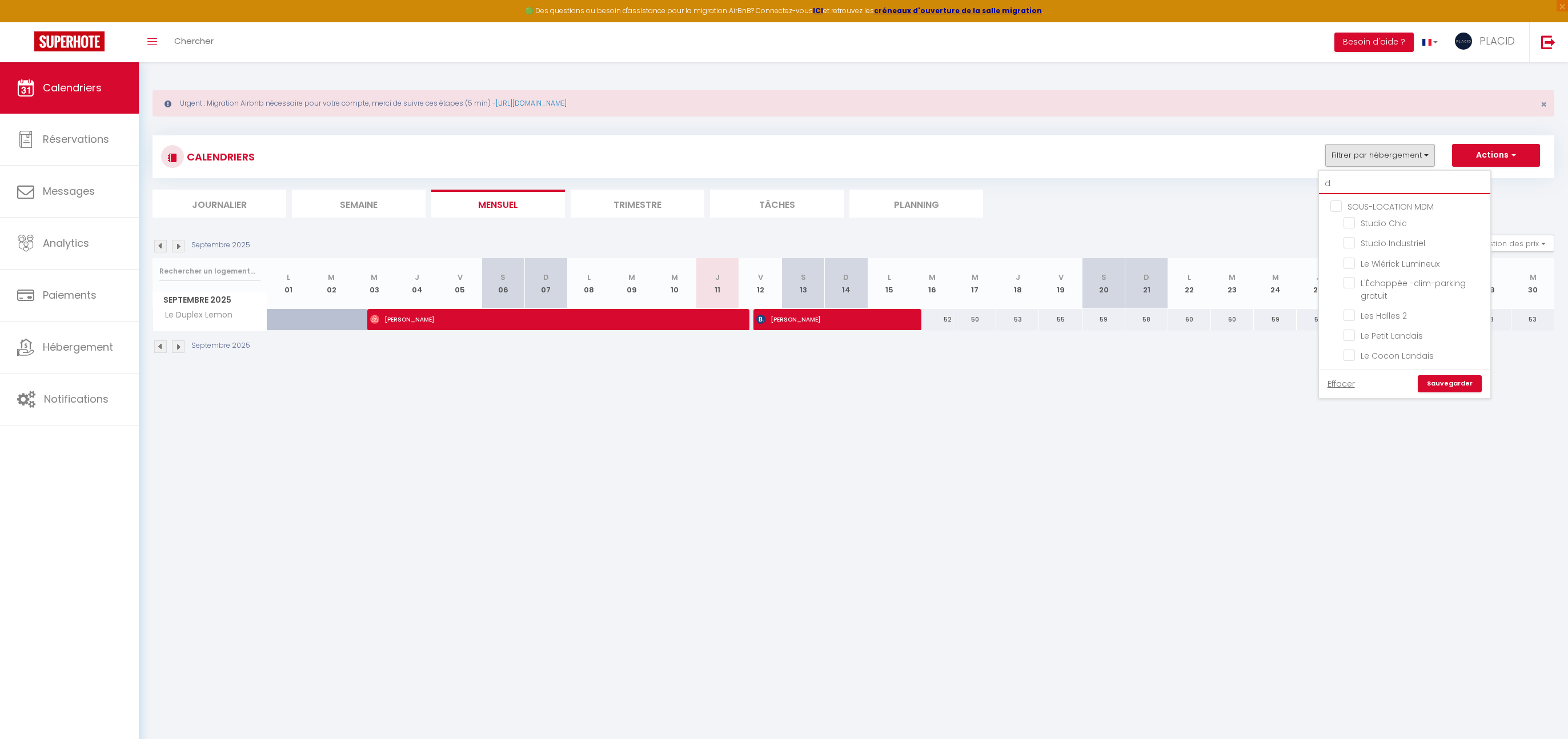
checkbox input "false"
checkbox input "true"
checkbox input "false"
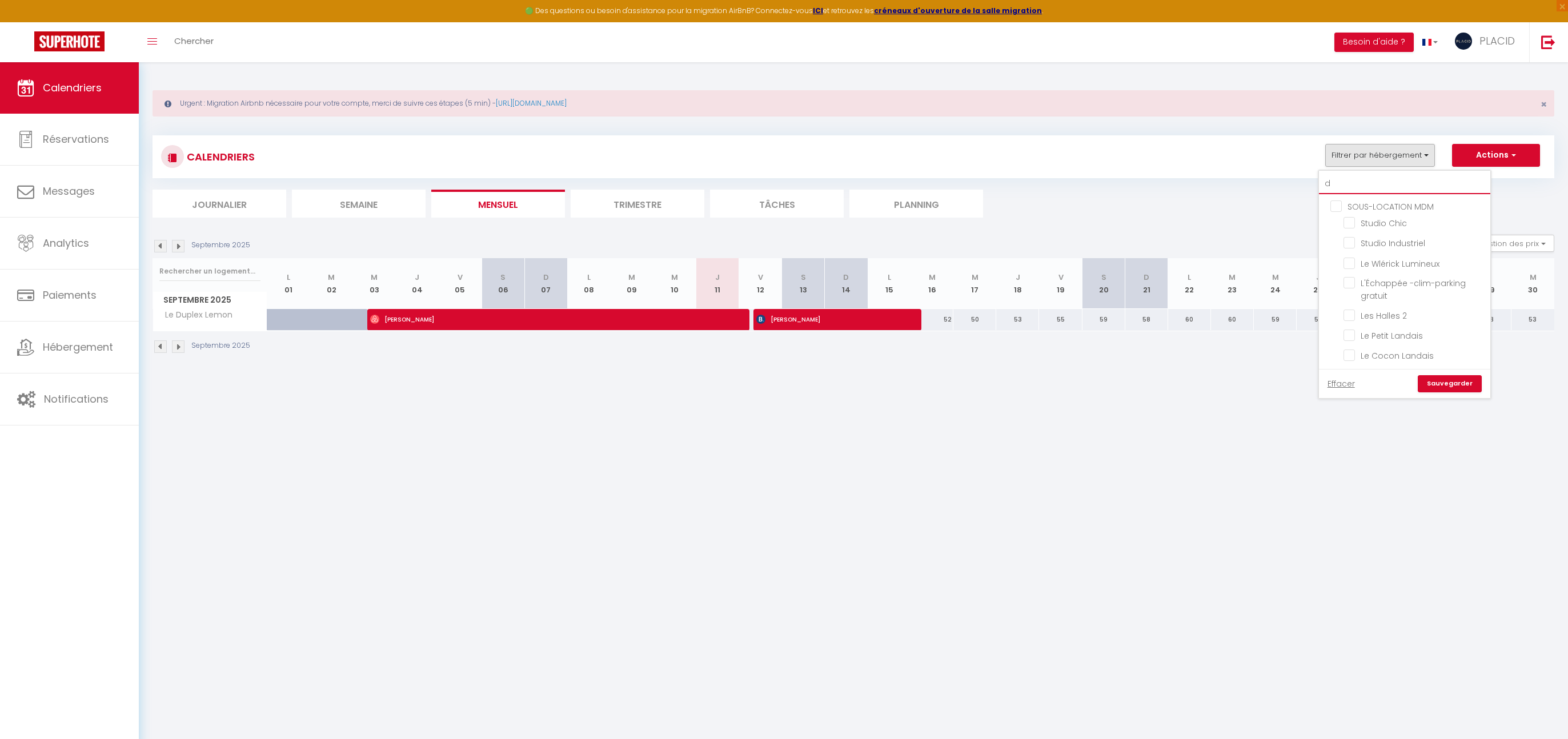
checkbox input "false"
type input "de"
checkbox input "false"
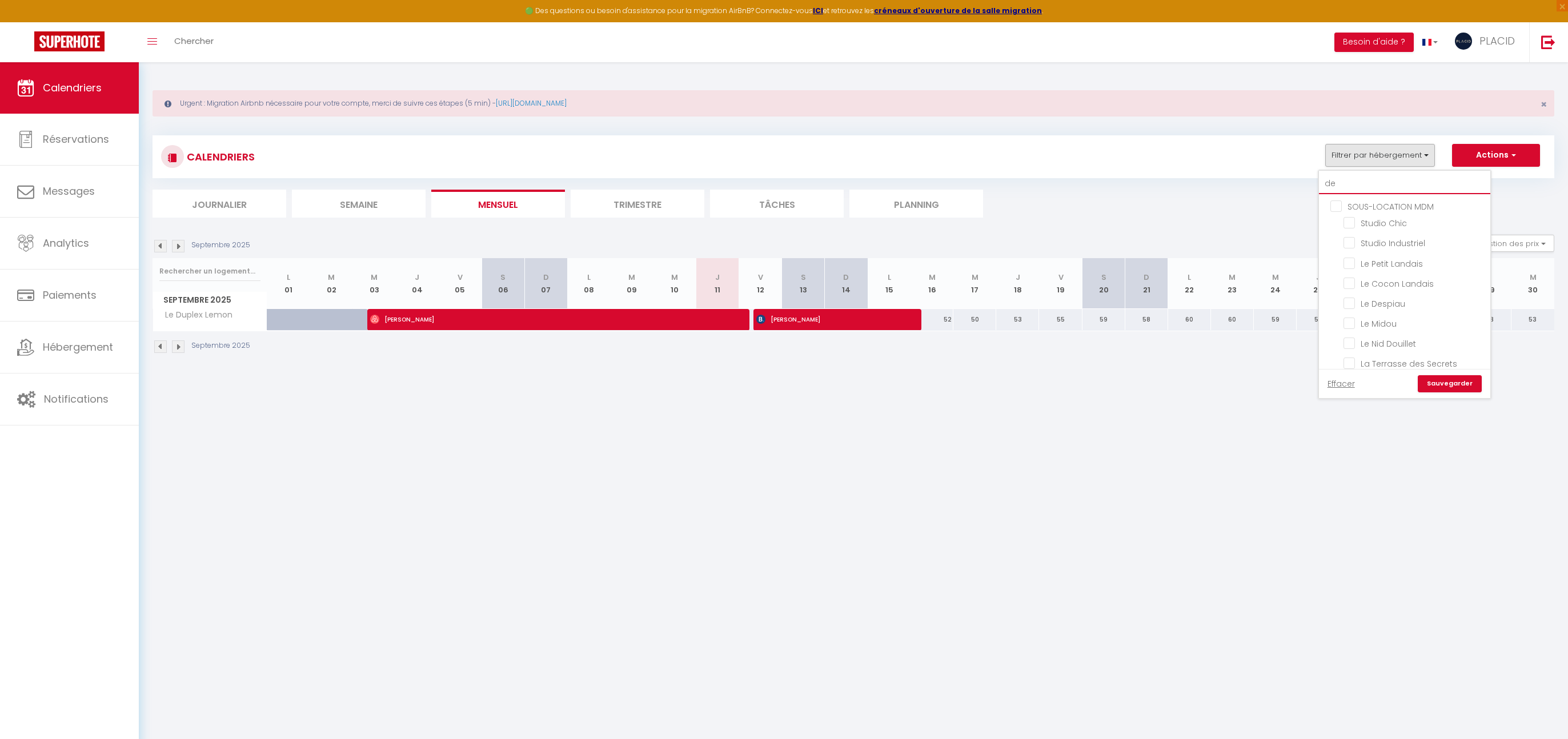
checkbox input "false"
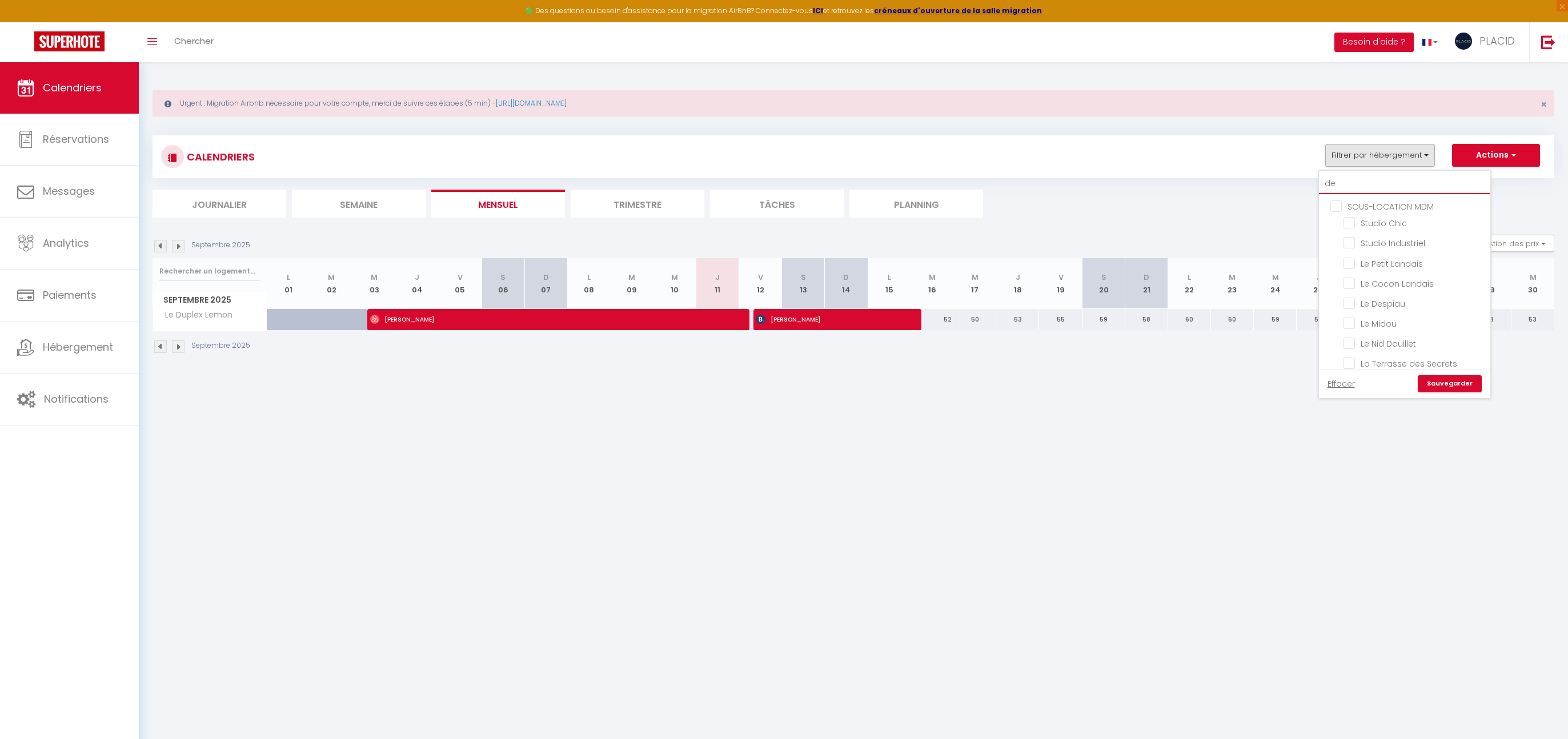
checkbox input "false"
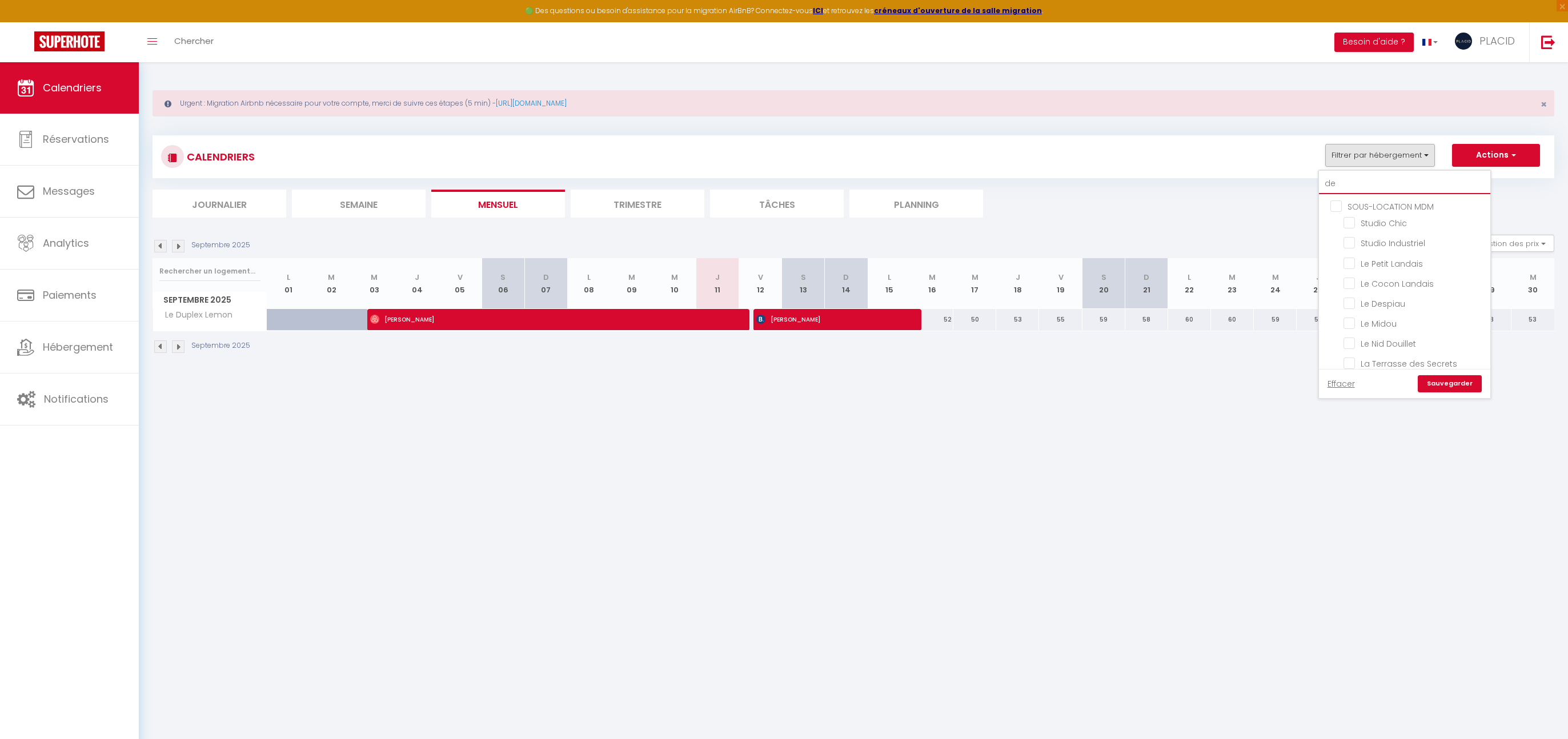
checkbox input "false"
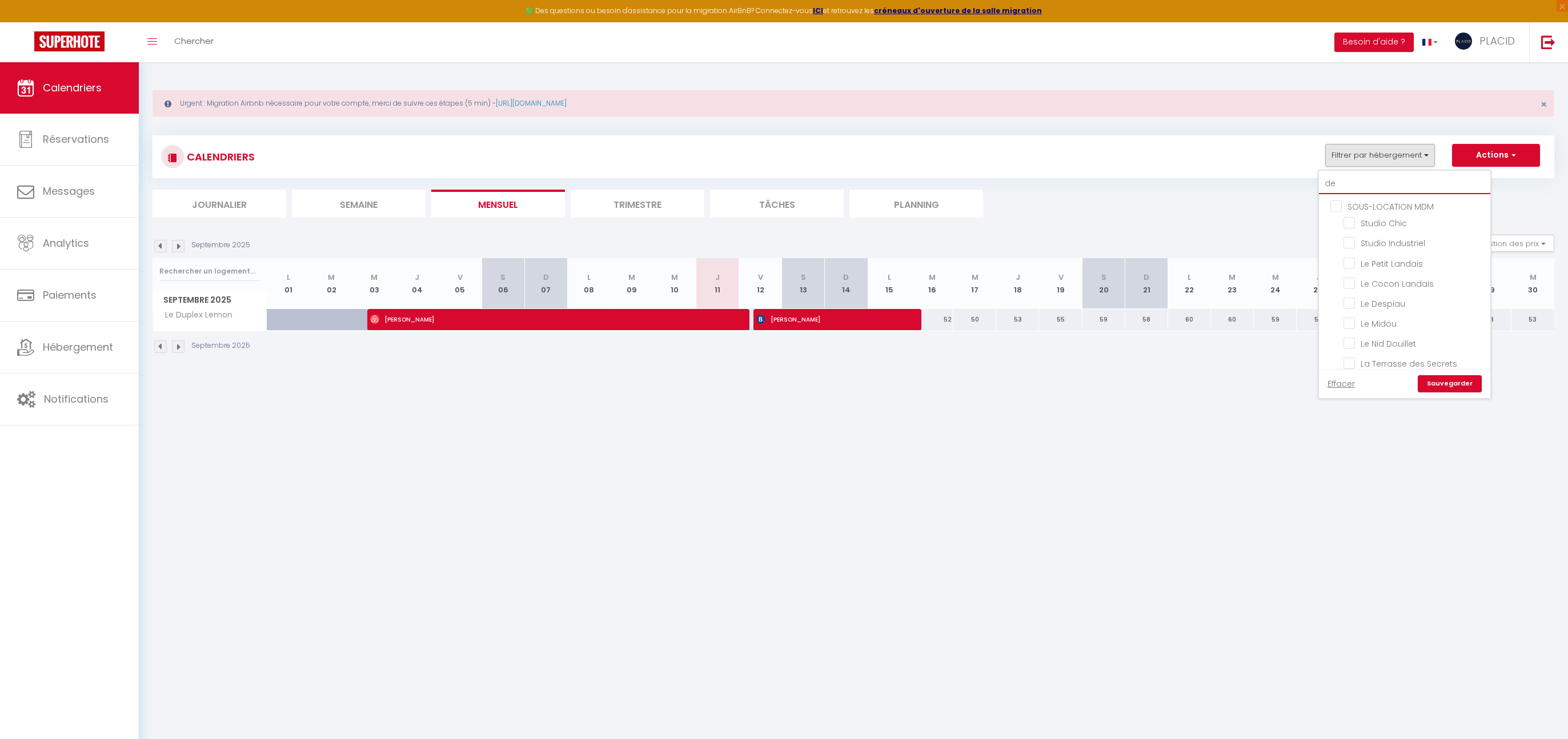
checkbox input "false"
type input "des"
checkbox input "false"
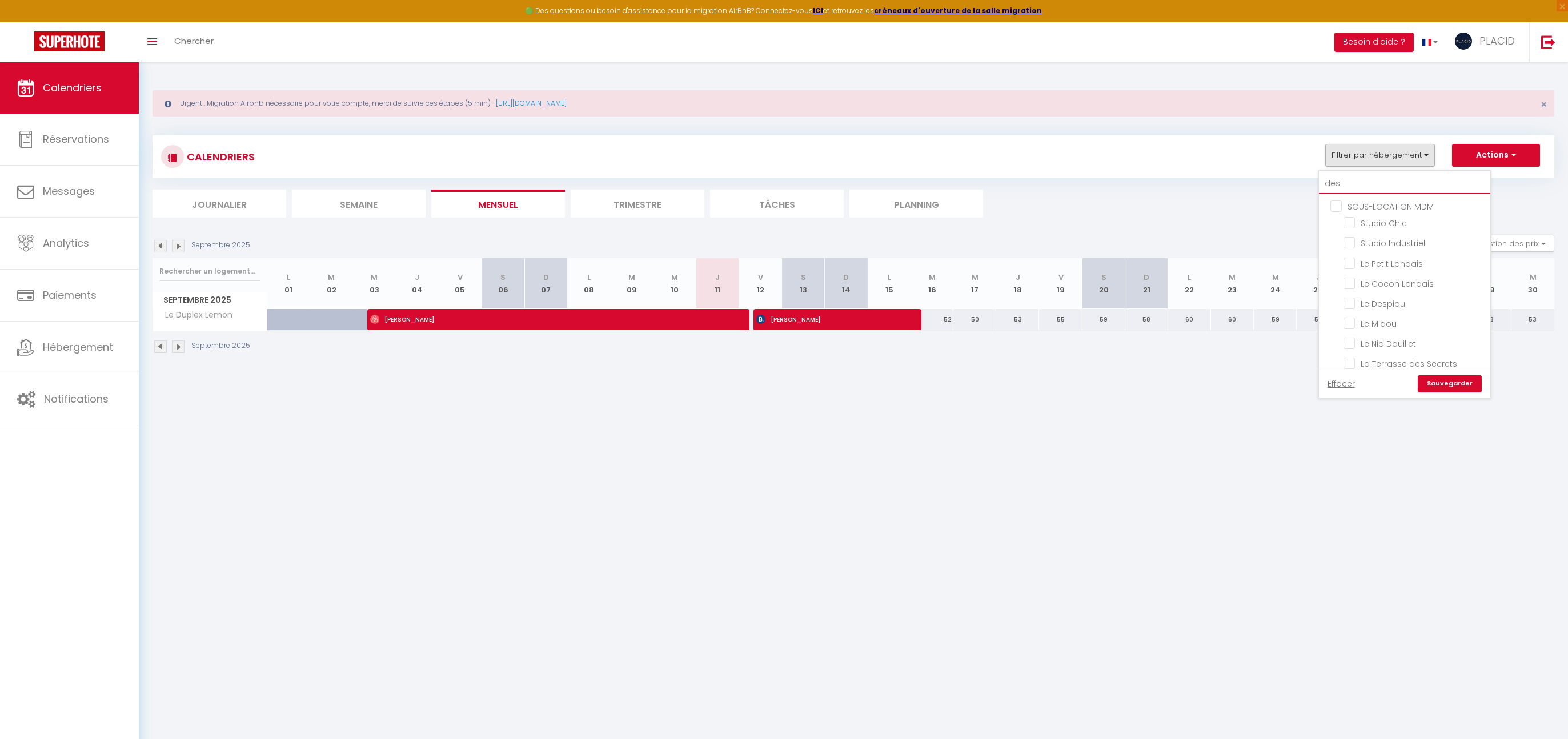
checkbox input "false"
type input "desi"
checkbox input "false"
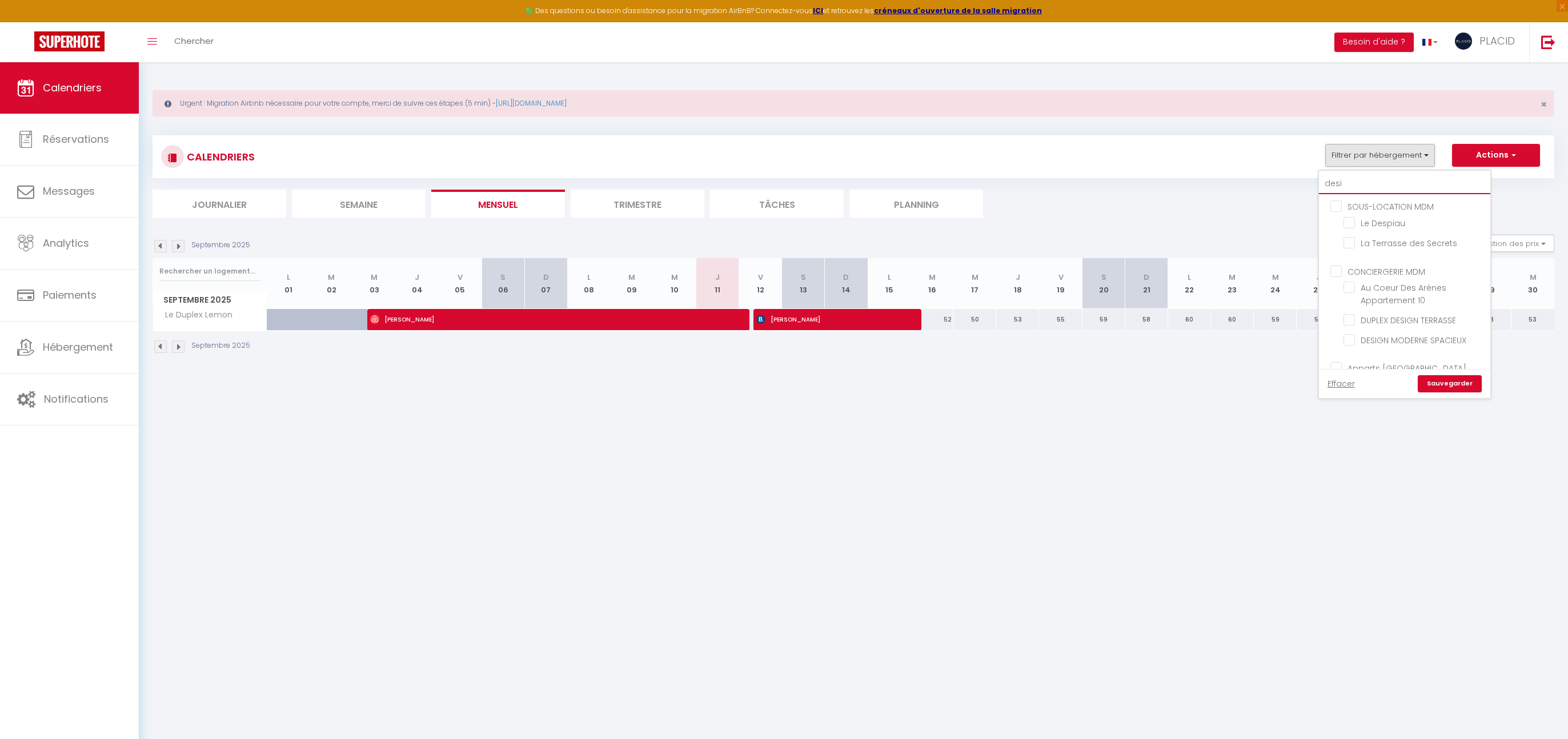
checkbox input "false"
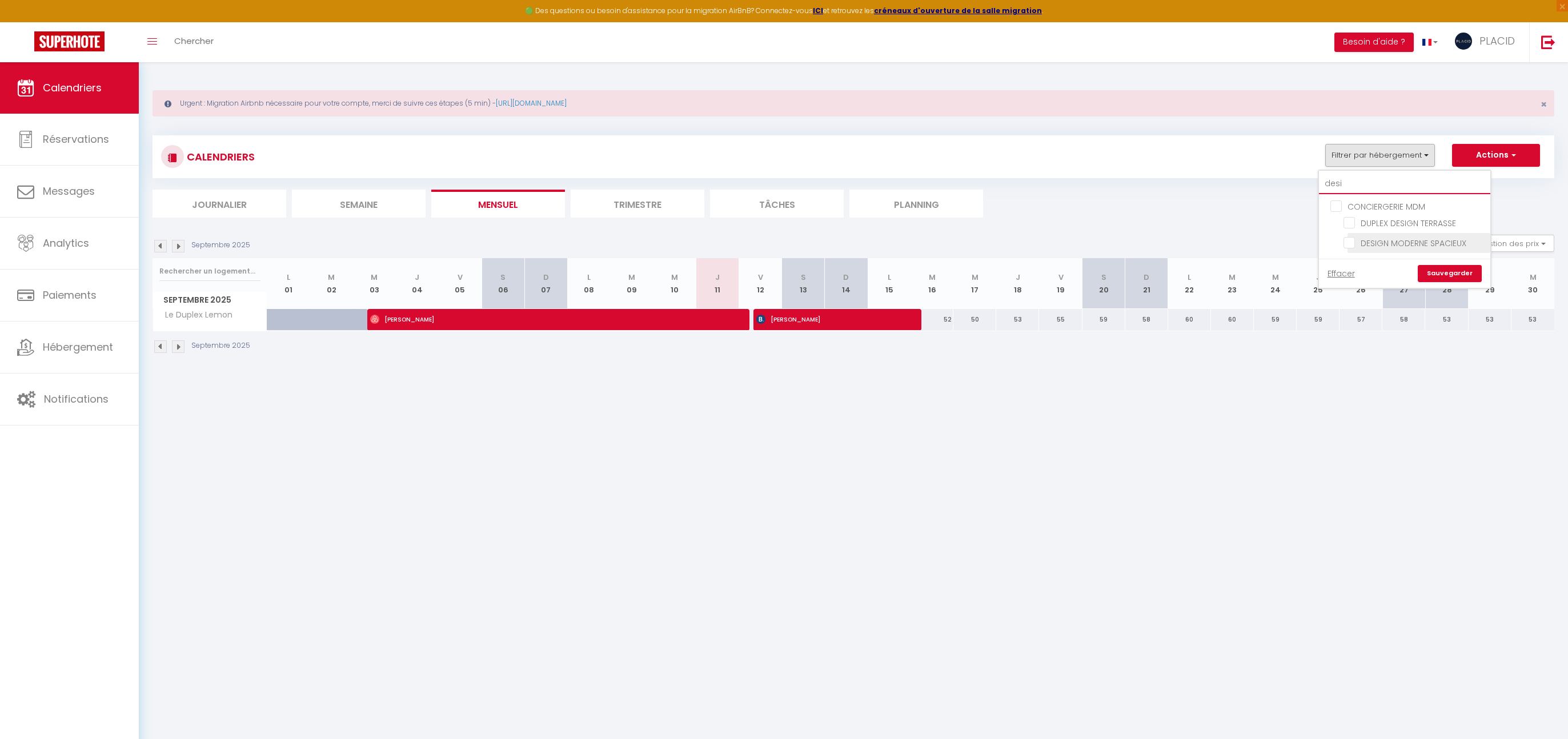
type input "desi"
click at [1349, 242] on input "DESIGN MODERNE SPACIEUX" at bounding box center [1415, 242] width 143 height 12
checkbox input "true"
checkbox input "false"
click at [1454, 273] on link "Sauvegarder" at bounding box center [1449, 273] width 64 height 17
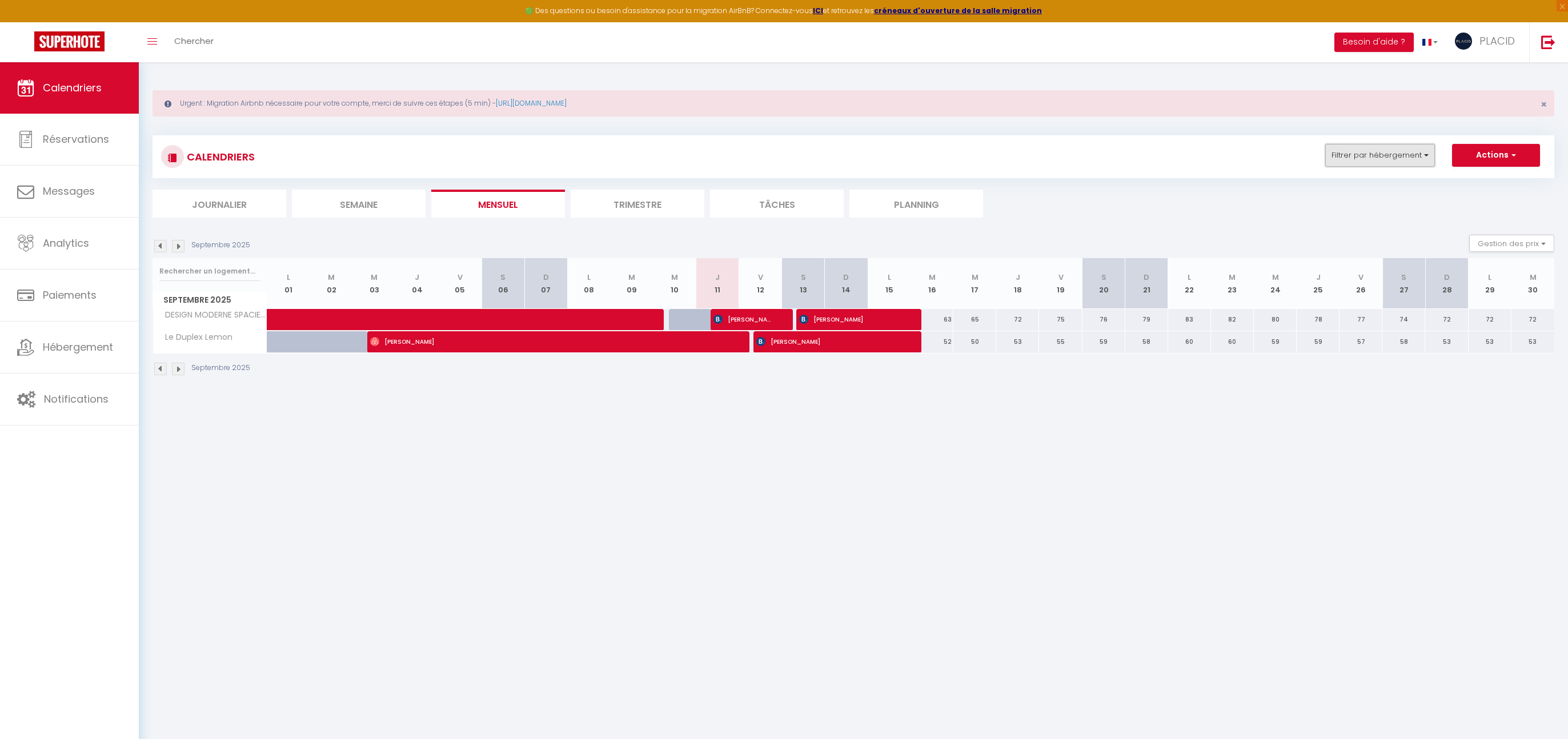
click at [1351, 160] on button "Filtrer par hébergement" at bounding box center [1380, 155] width 109 height 23
click at [1350, 186] on input "desi" at bounding box center [1404, 184] width 171 height 21
type input "des"
checkbox input "false"
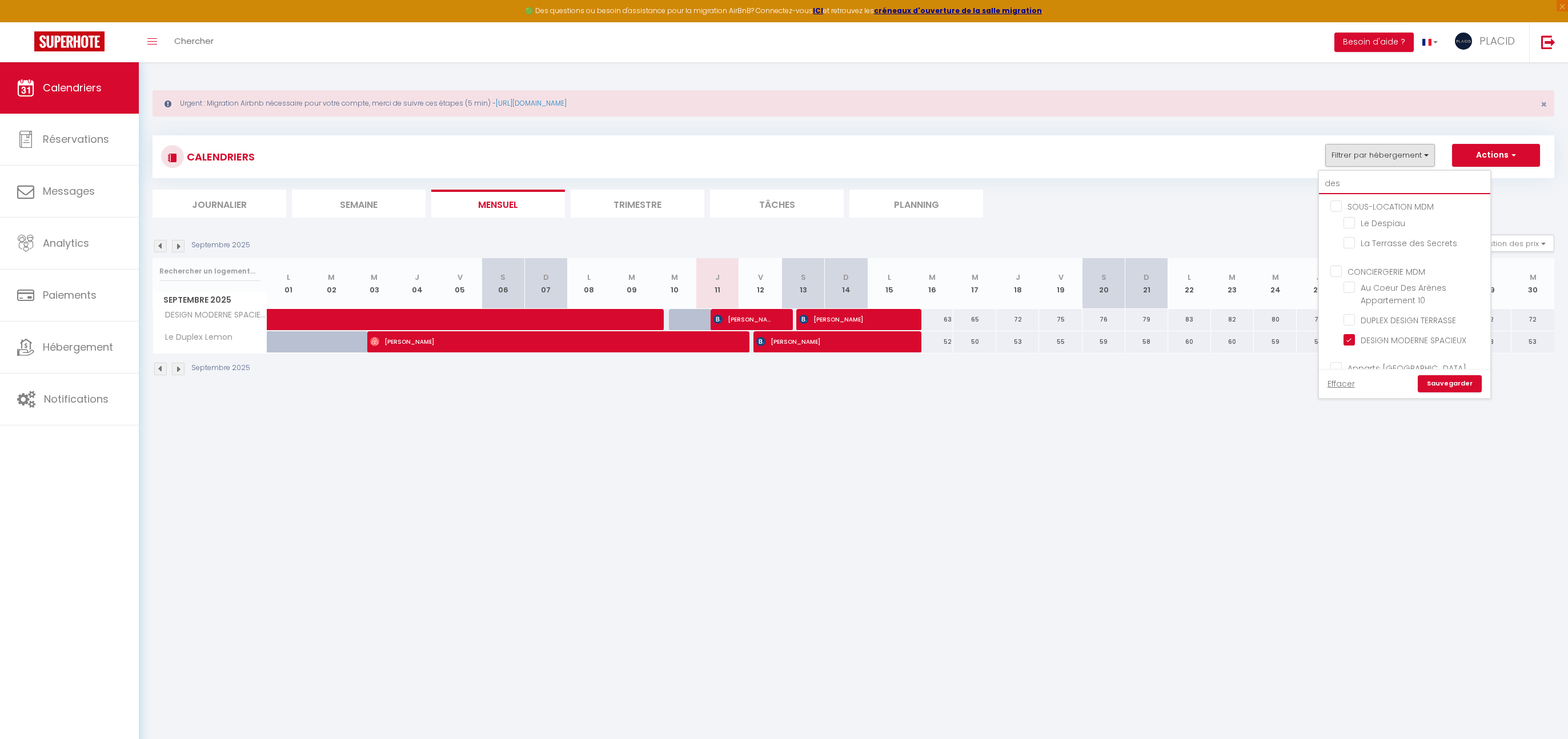
type input "de"
checkbox input "false"
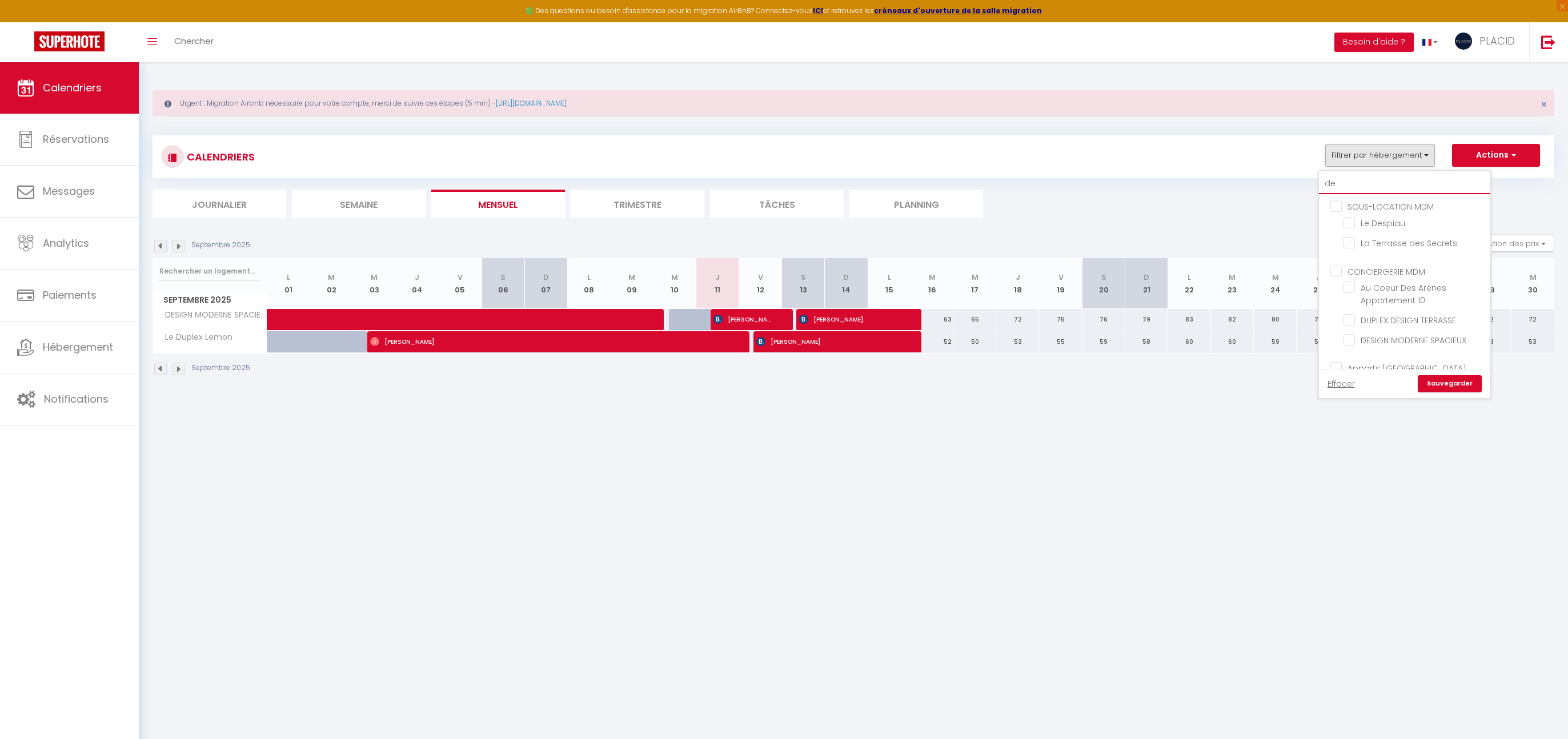
checkbox input "false"
type input "d"
checkbox input "false"
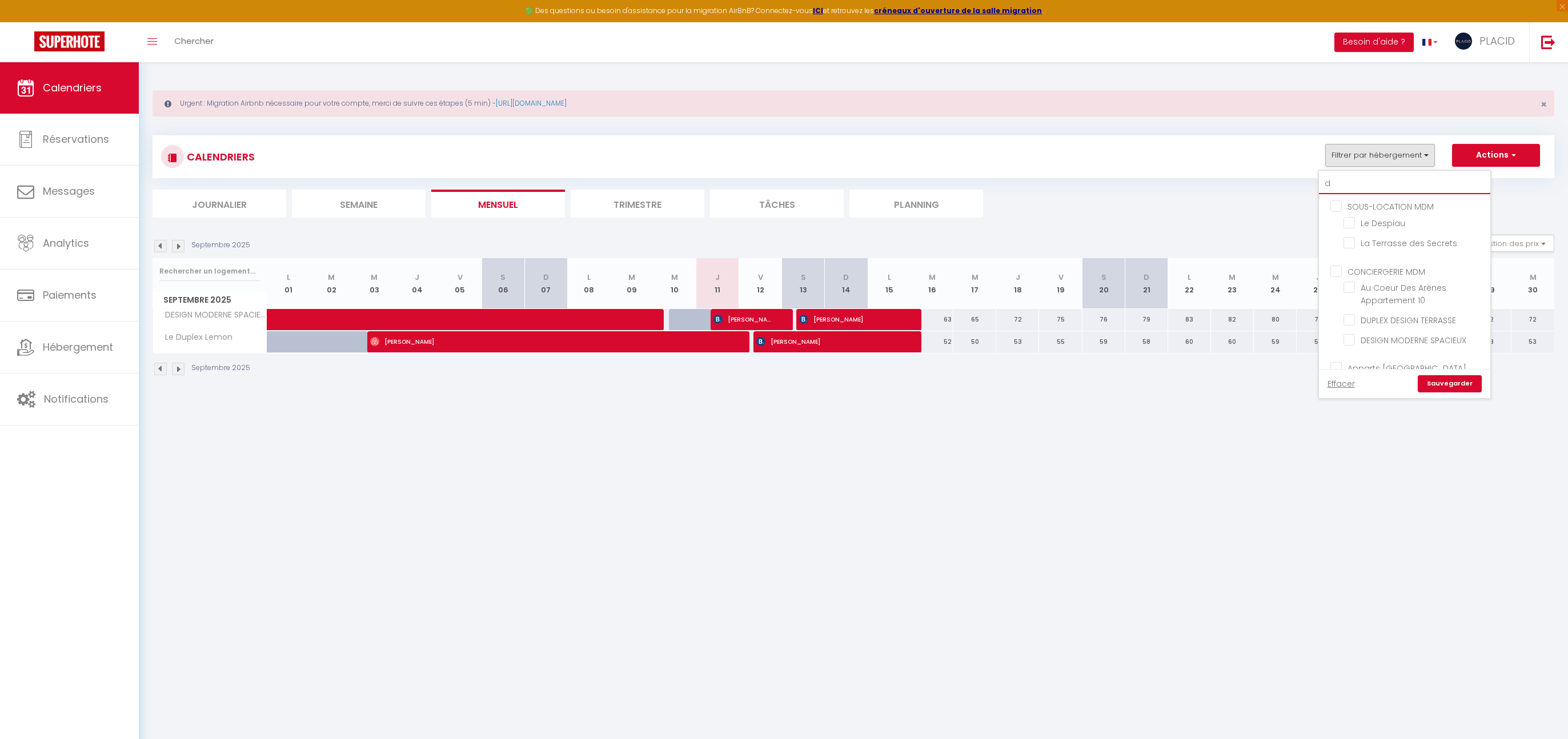
checkbox input "false"
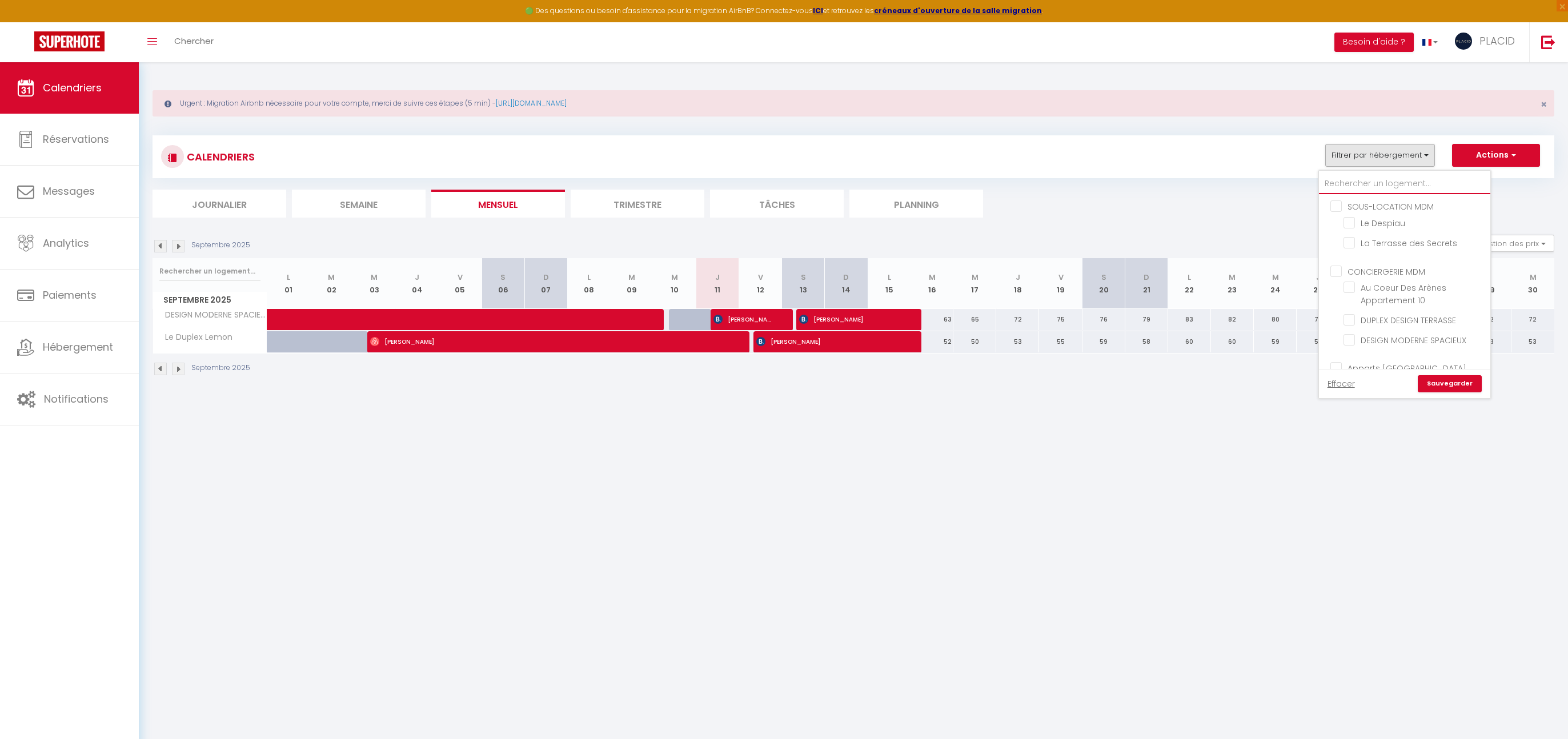
checkbox input "false"
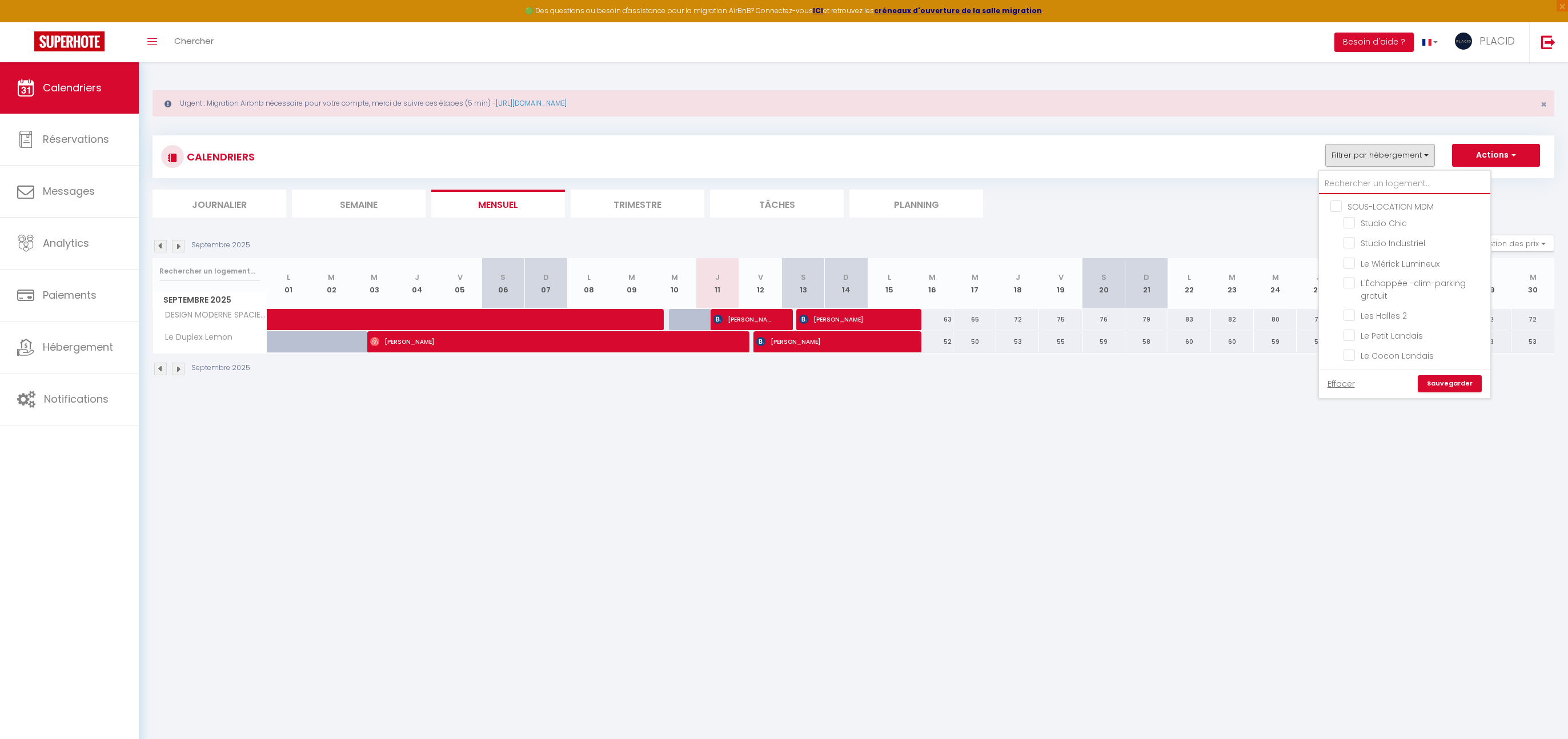
type input "p"
checkbox input "false"
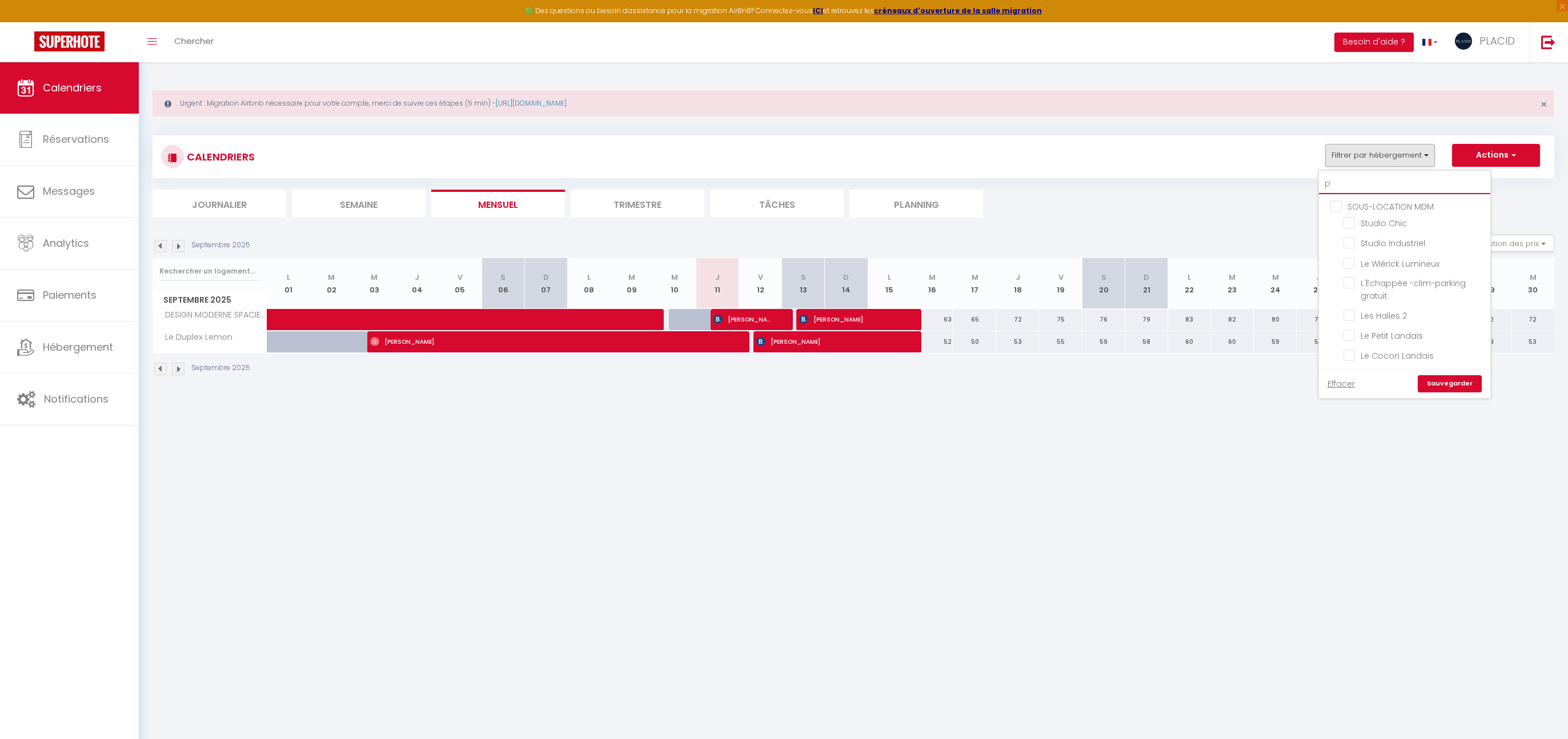
checkbox input "false"
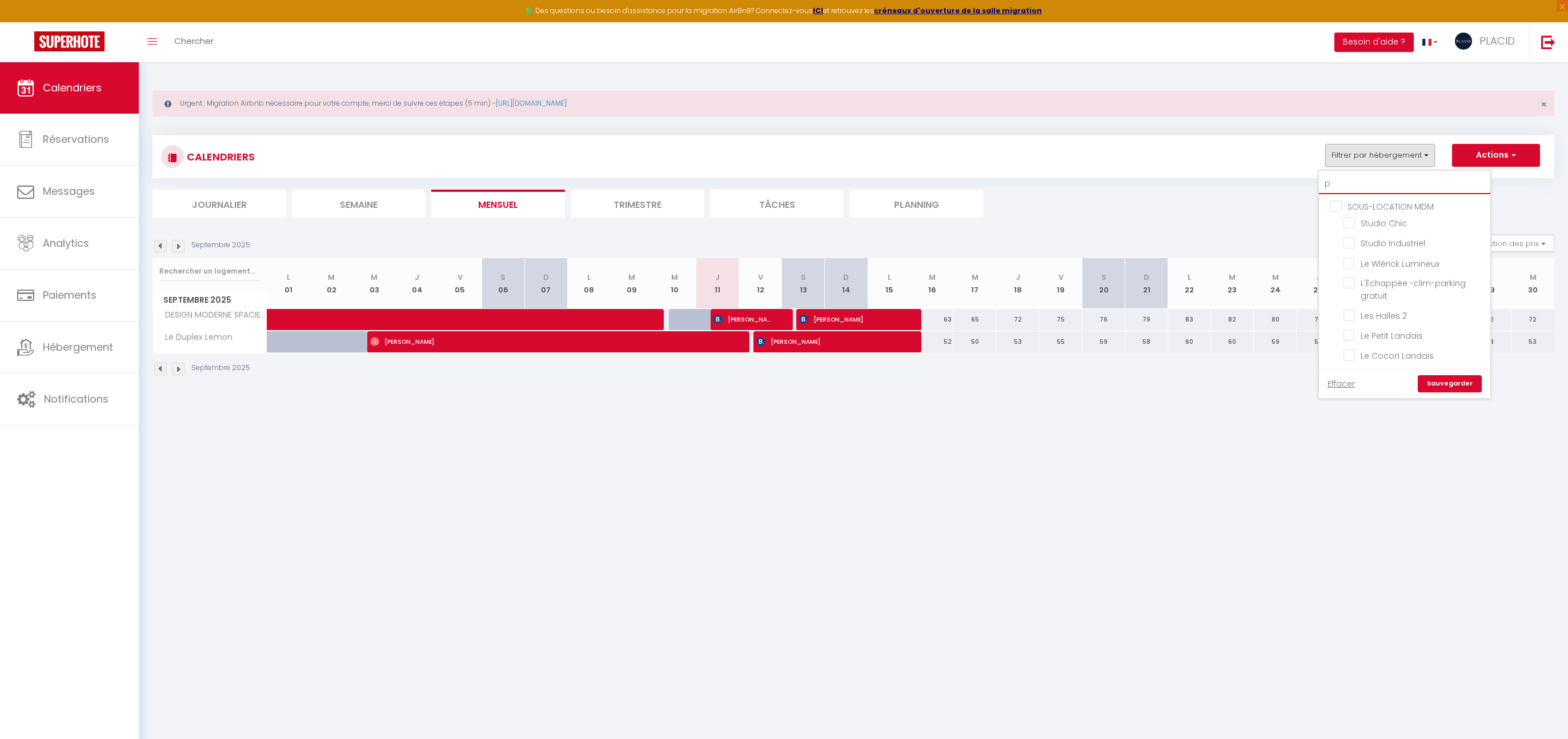
checkbox input "false"
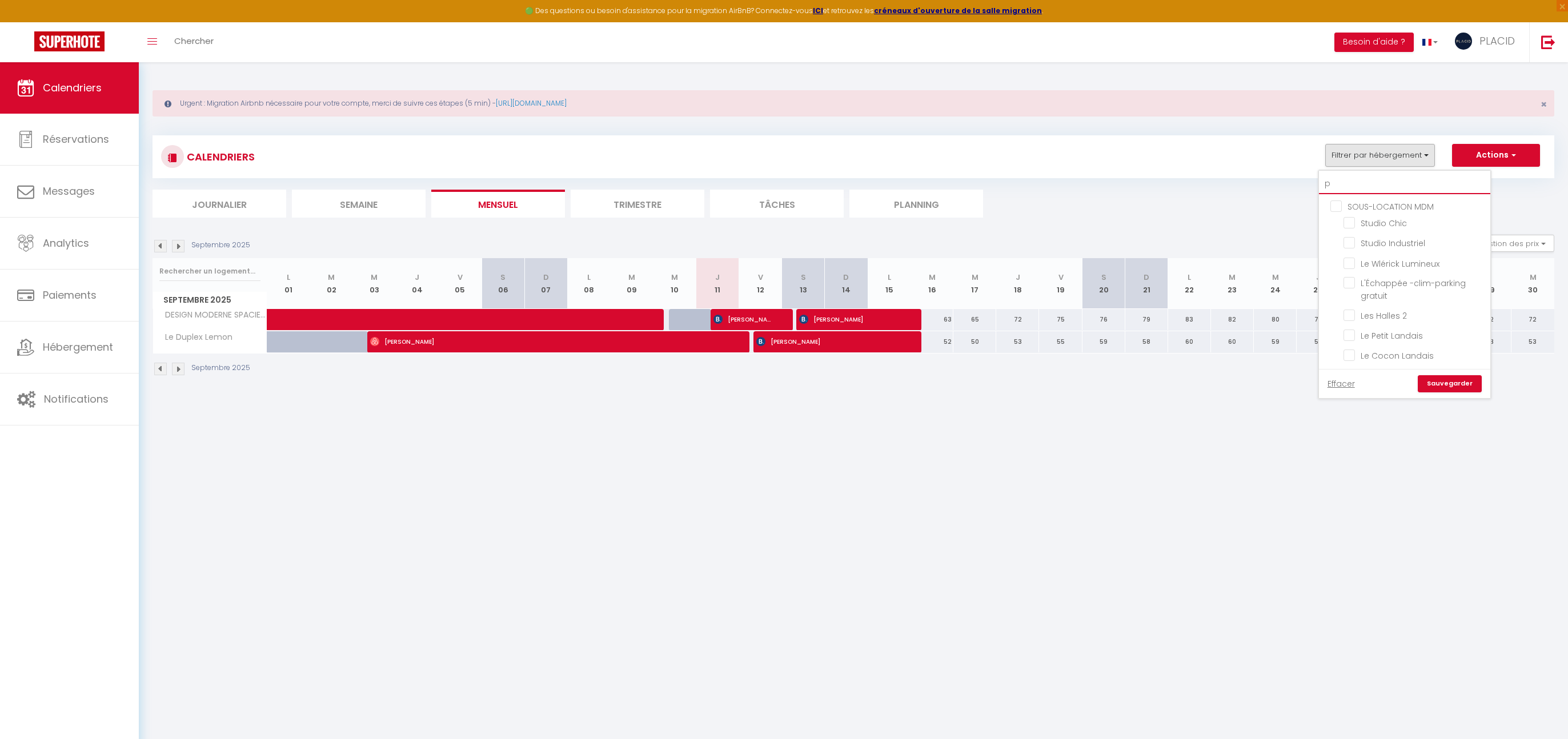
checkbox input "false"
checkbox input "true"
checkbox input "false"
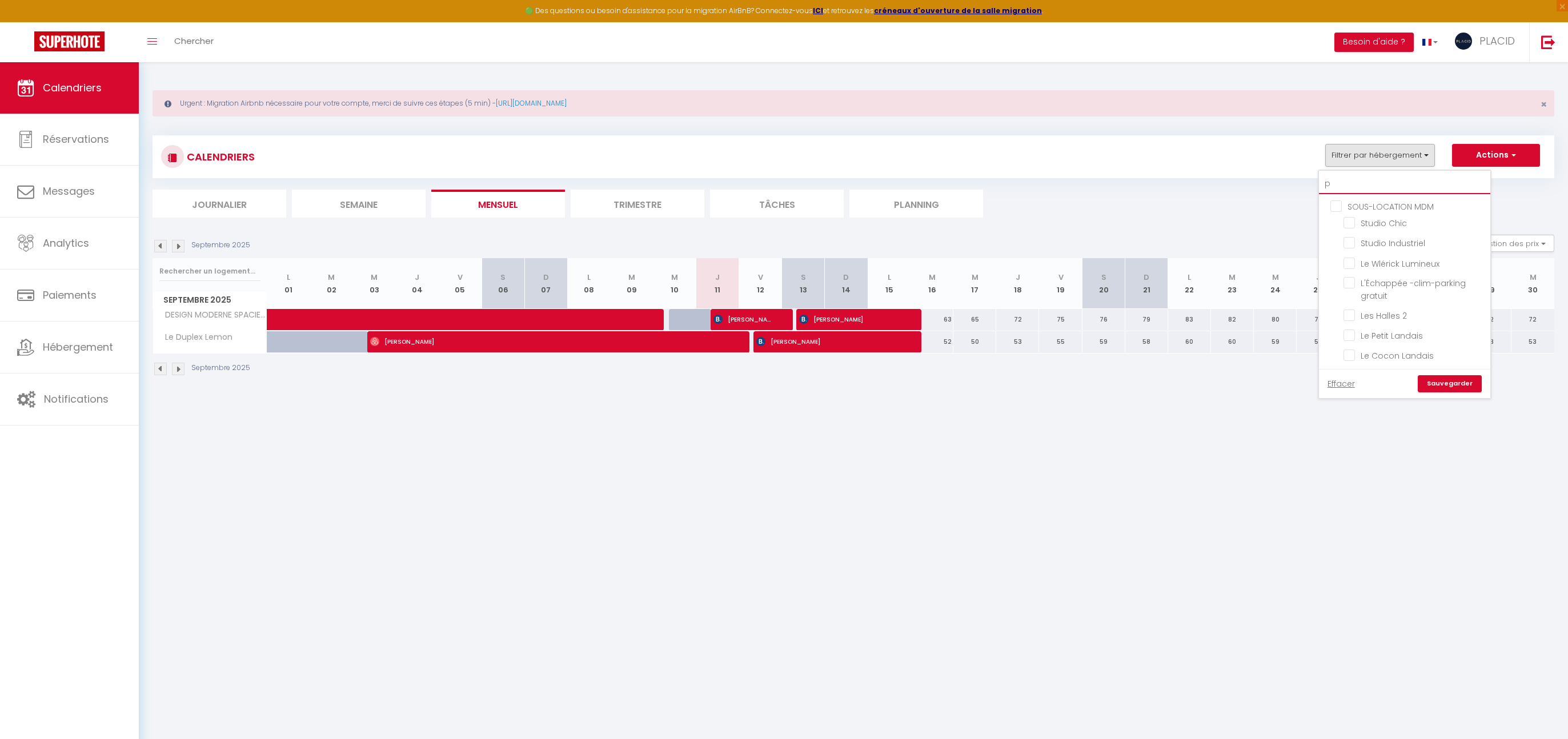
checkbox input "false"
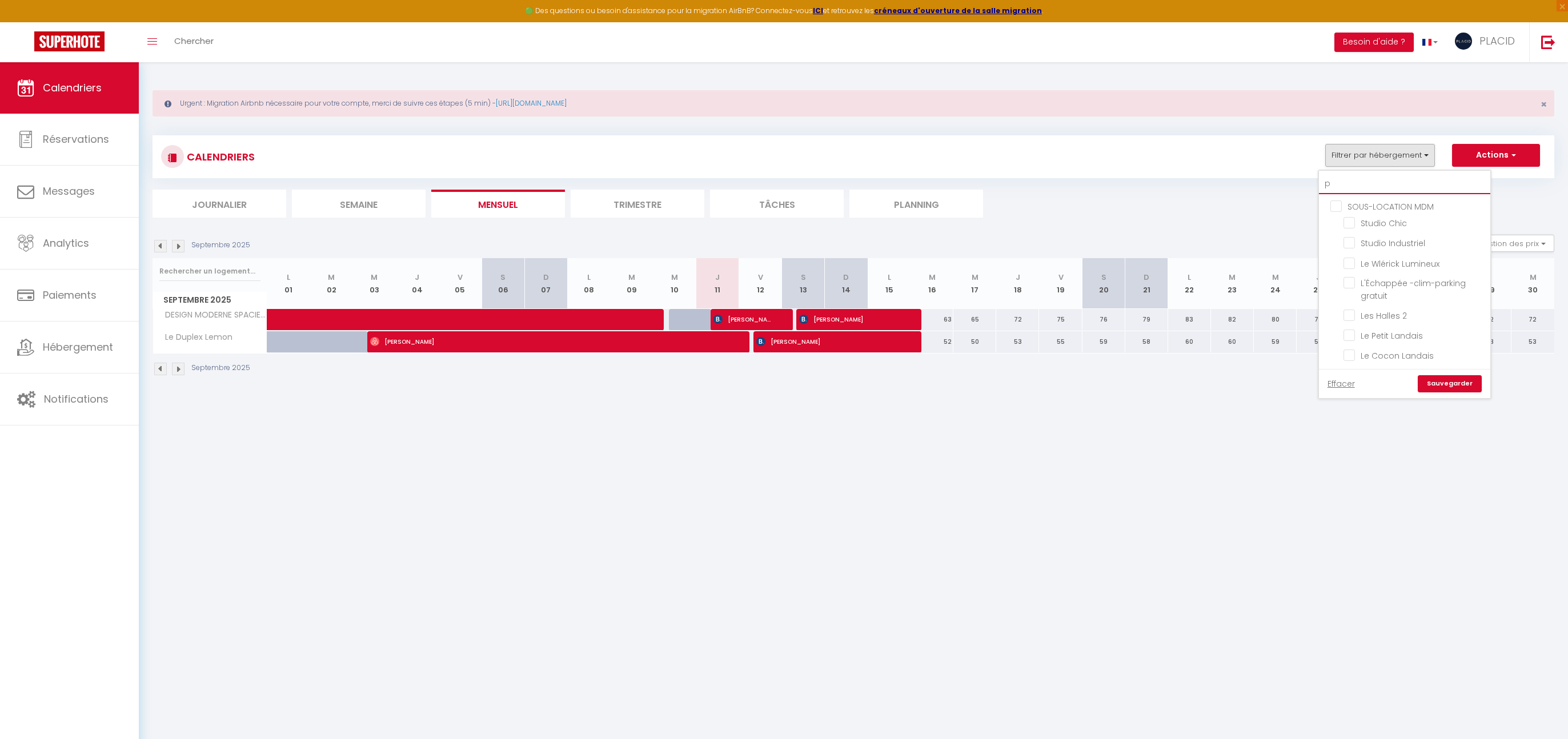
checkbox input "false"
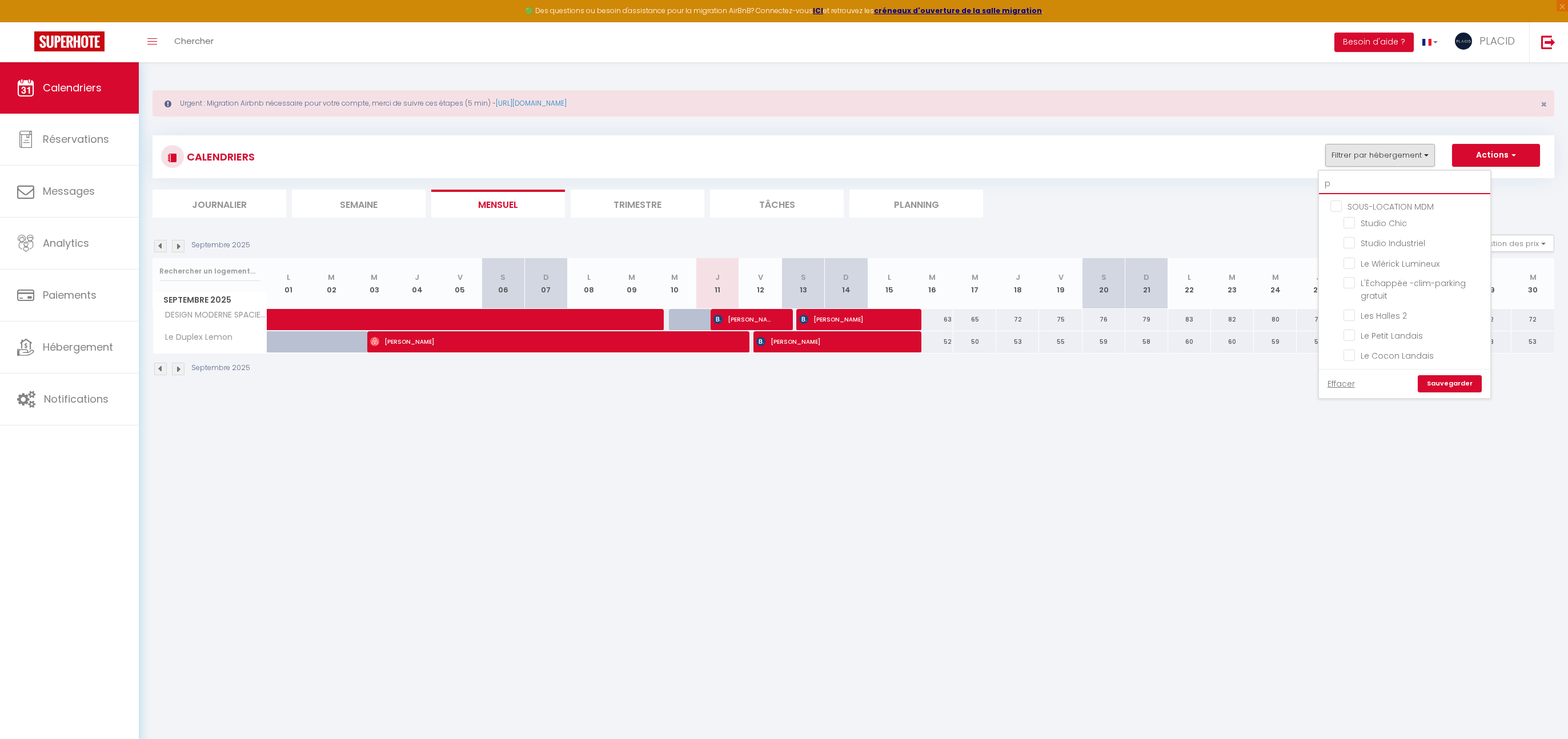
checkbox input "false"
checkbox input "true"
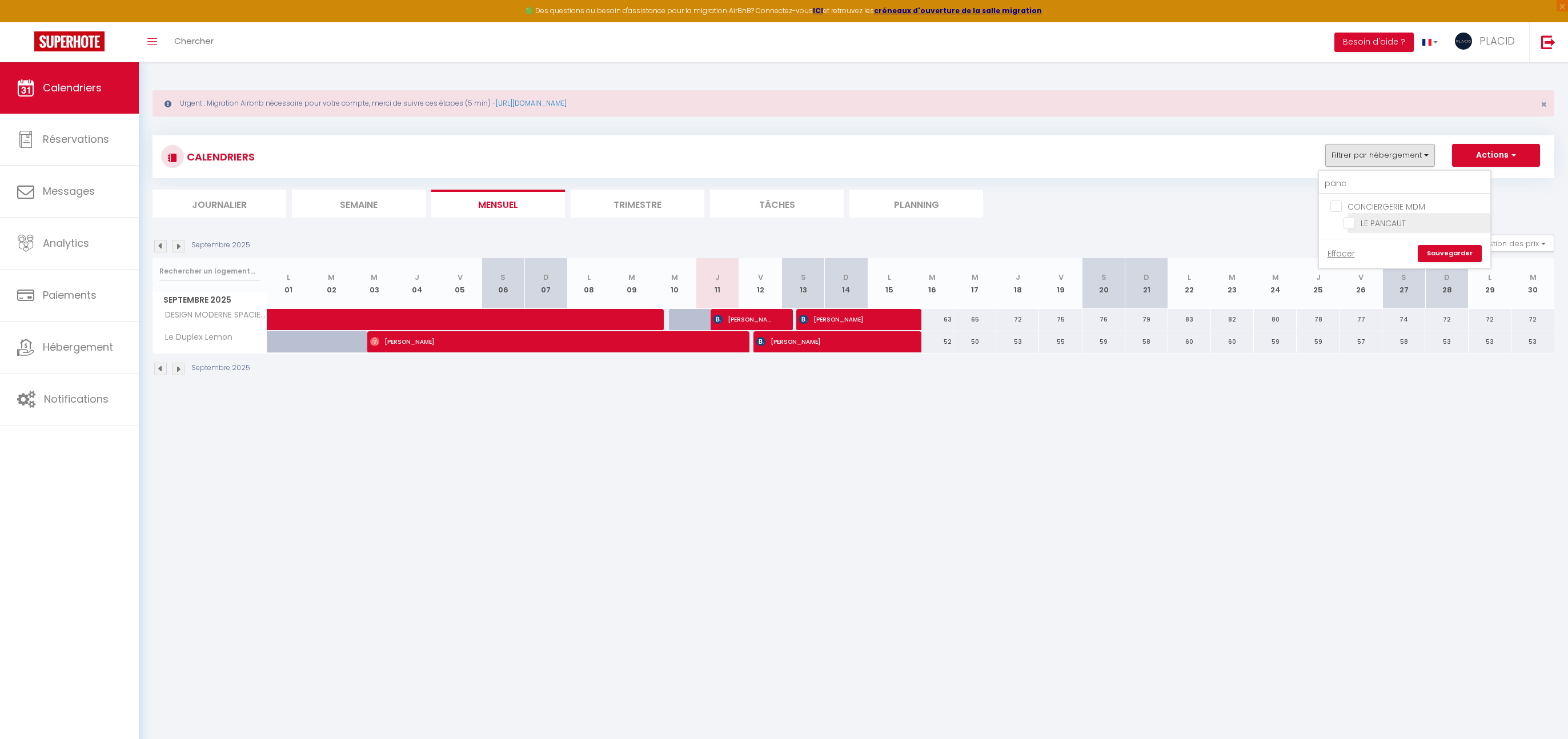
click at [1347, 225] on input "LE PANCAUT" at bounding box center [1415, 222] width 143 height 12
click at [1445, 254] on link "Sauvegarder" at bounding box center [1449, 253] width 64 height 17
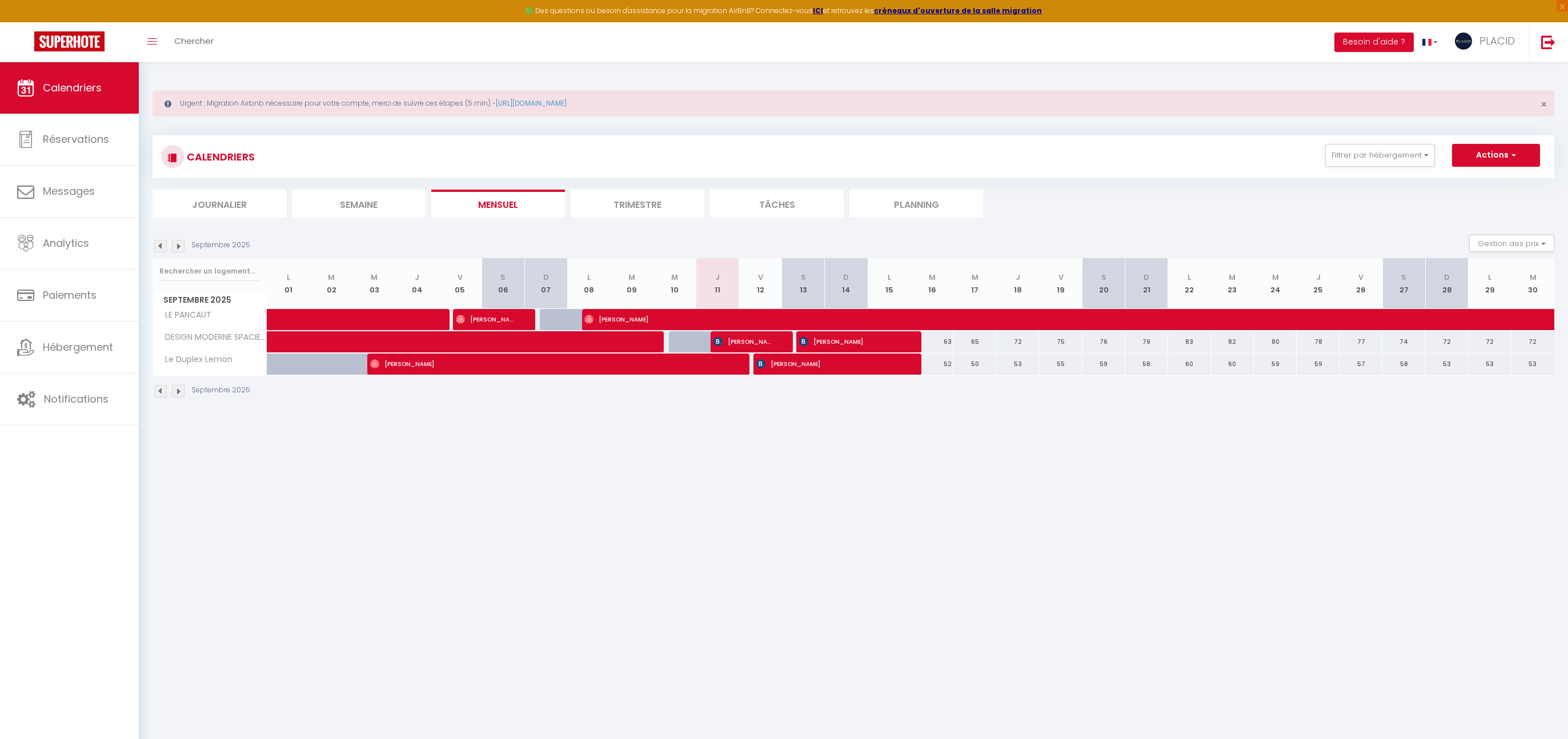
click at [179, 250] on img at bounding box center [178, 246] width 12 height 12
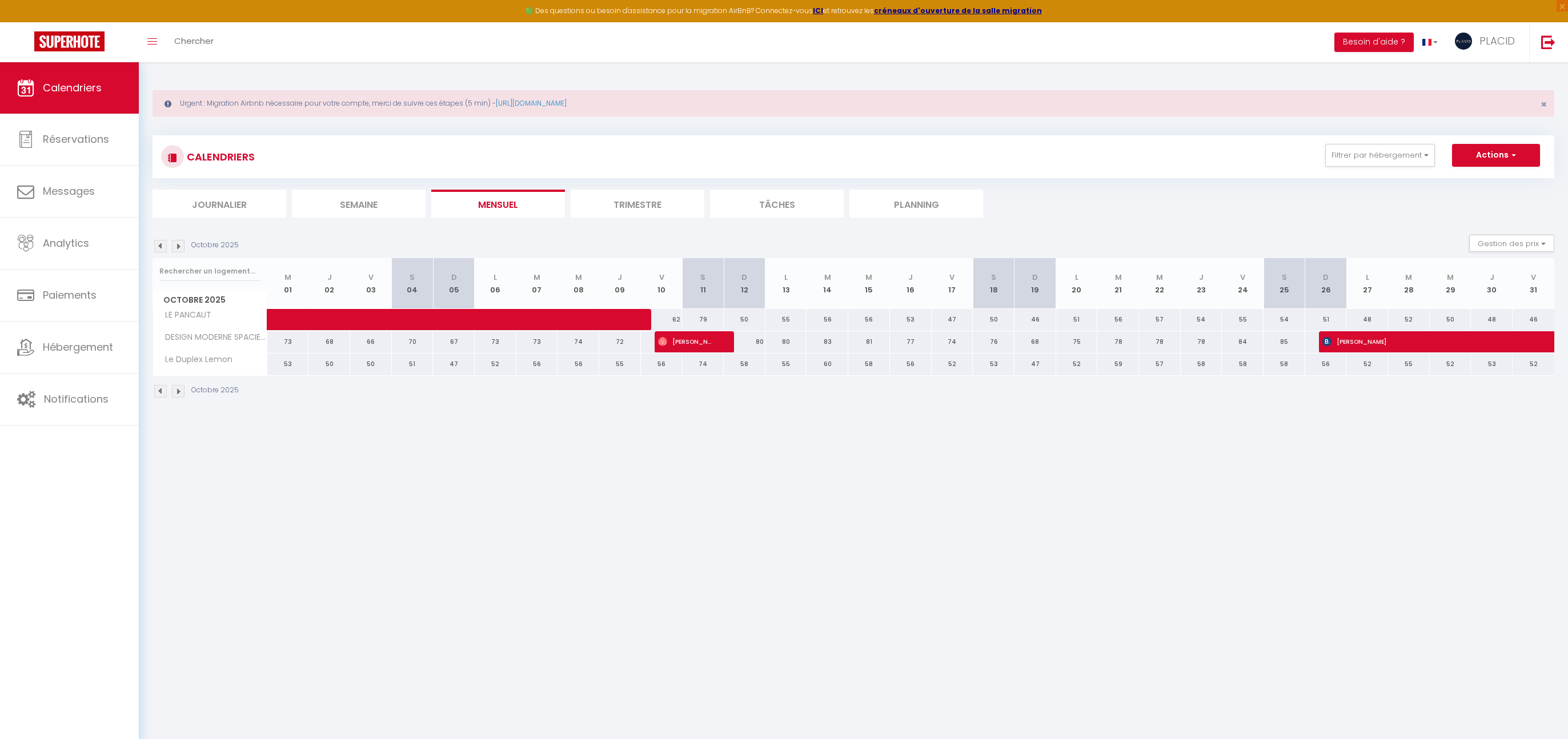
click at [635, 320] on div at bounding box center [620, 320] width 42 height 22
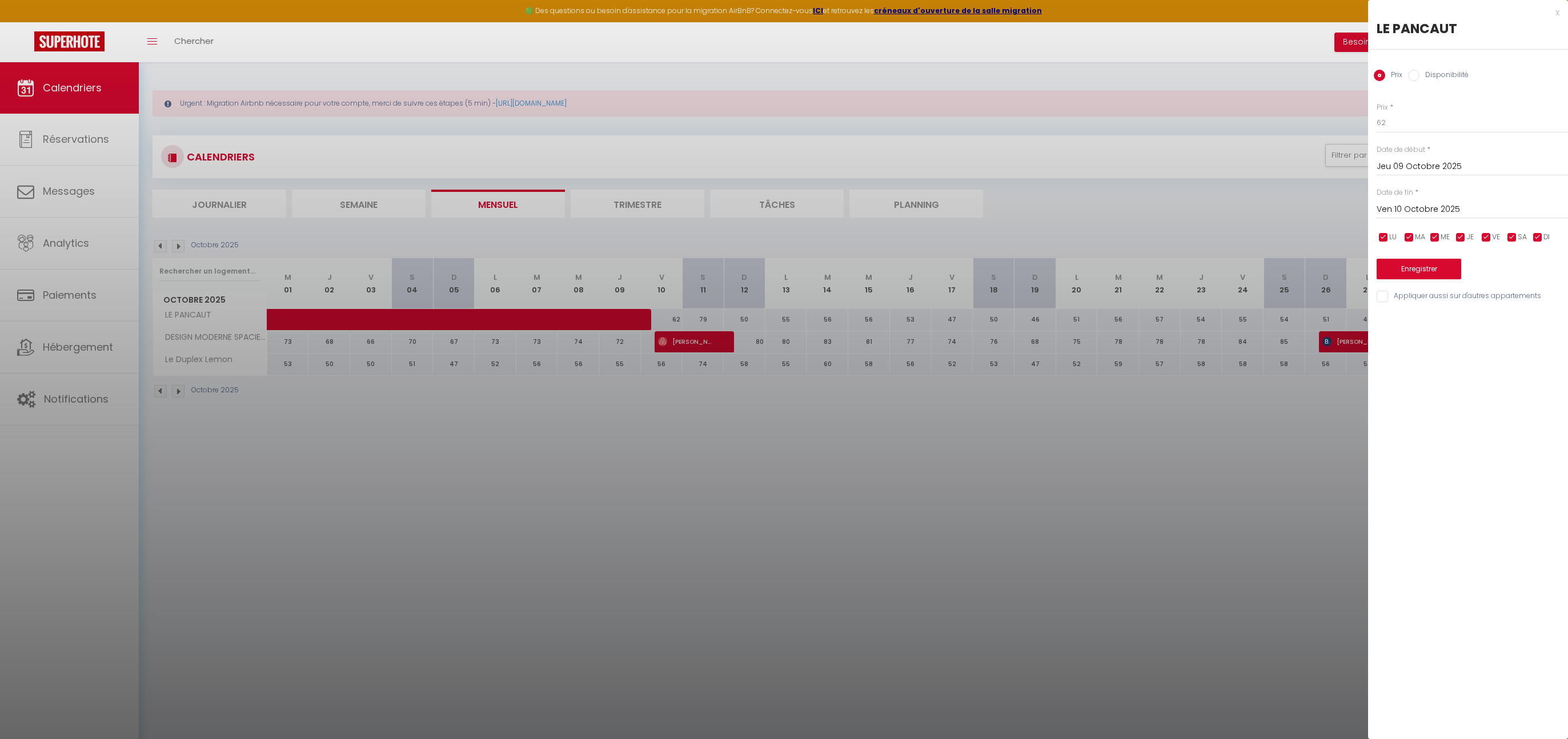
click at [841, 578] on div at bounding box center [784, 369] width 1568 height 739
